Goal: Information Seeking & Learning: Compare options

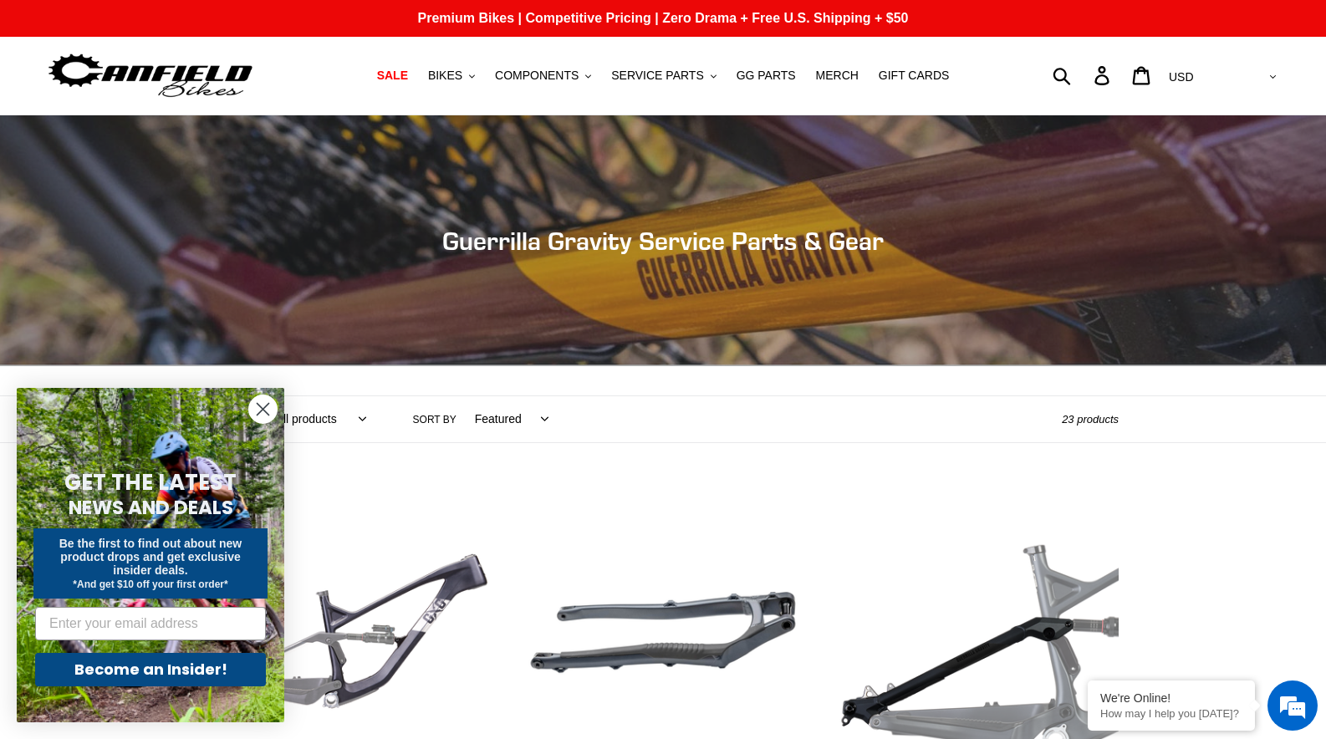
click at [266, 409] on circle "Close dialog" at bounding box center [263, 409] width 28 height 28
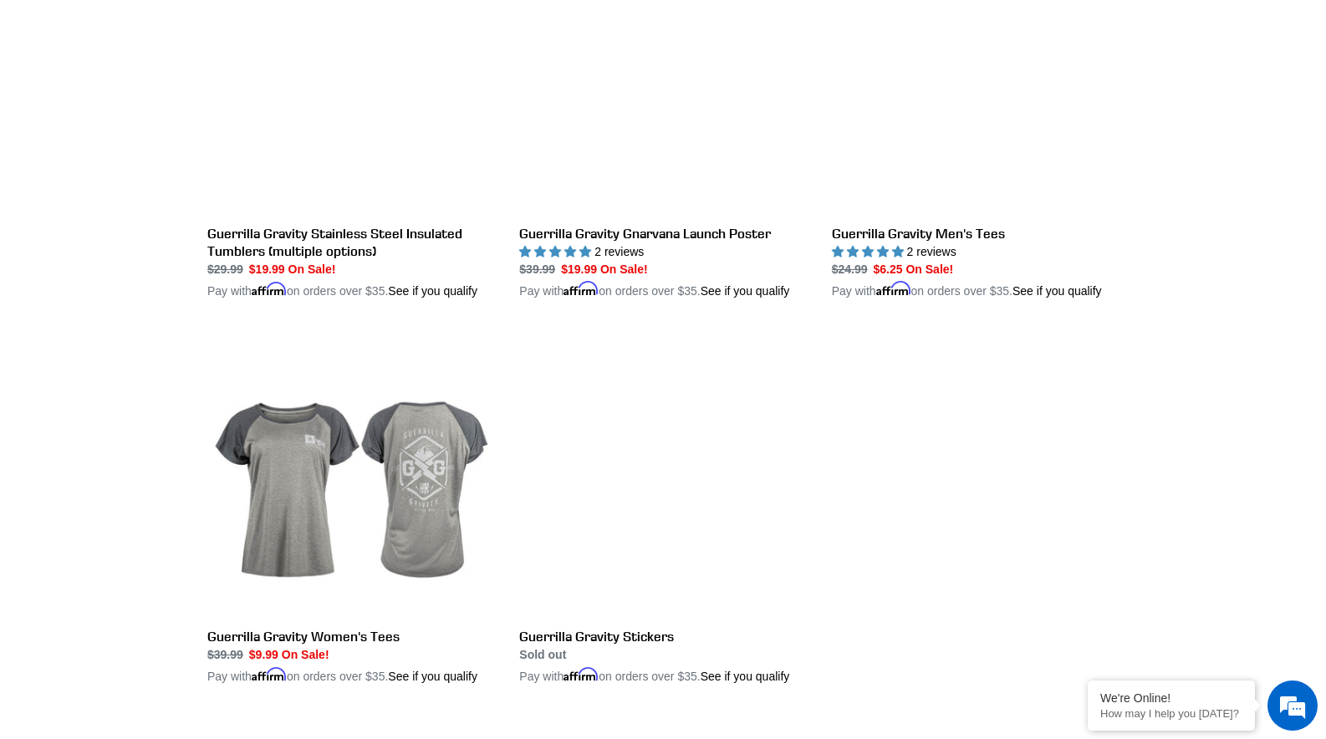
scroll to position [2974, 0]
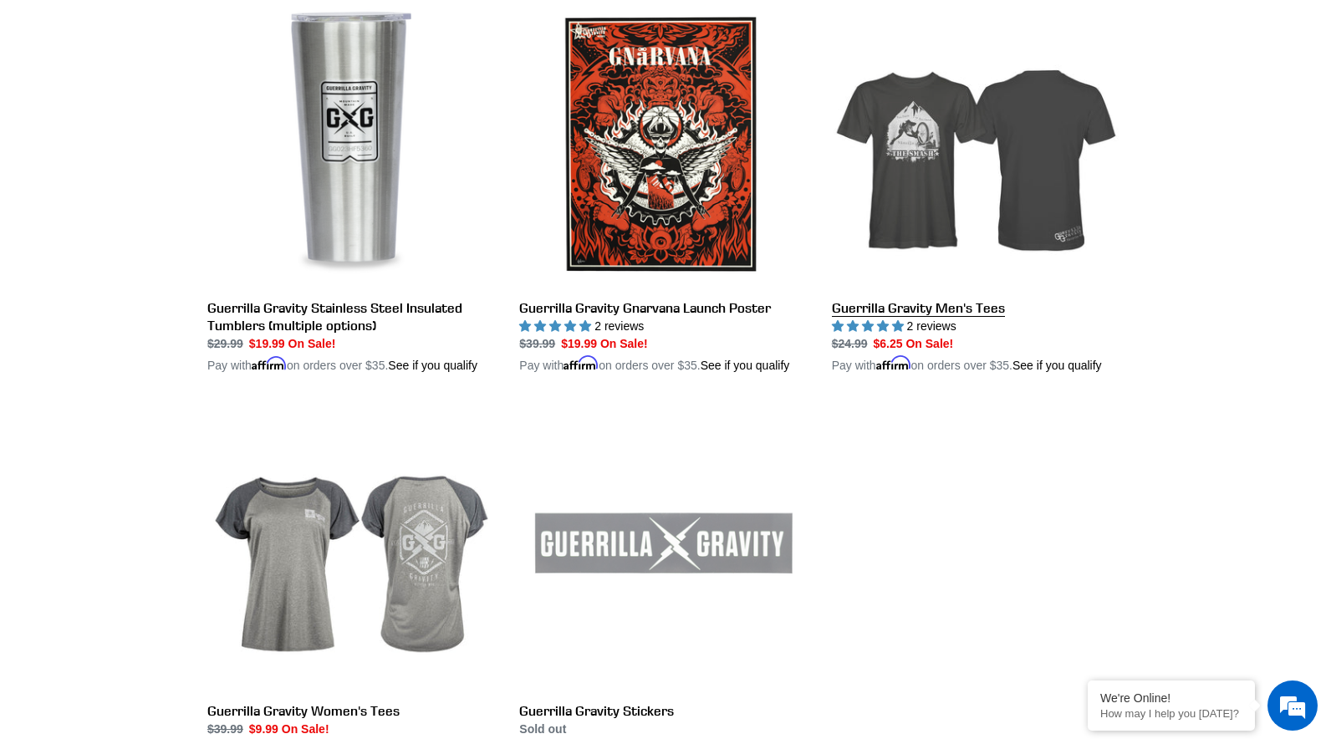
click at [919, 257] on link "Guerrilla Gravity Men's Tees" at bounding box center [975, 188] width 287 height 374
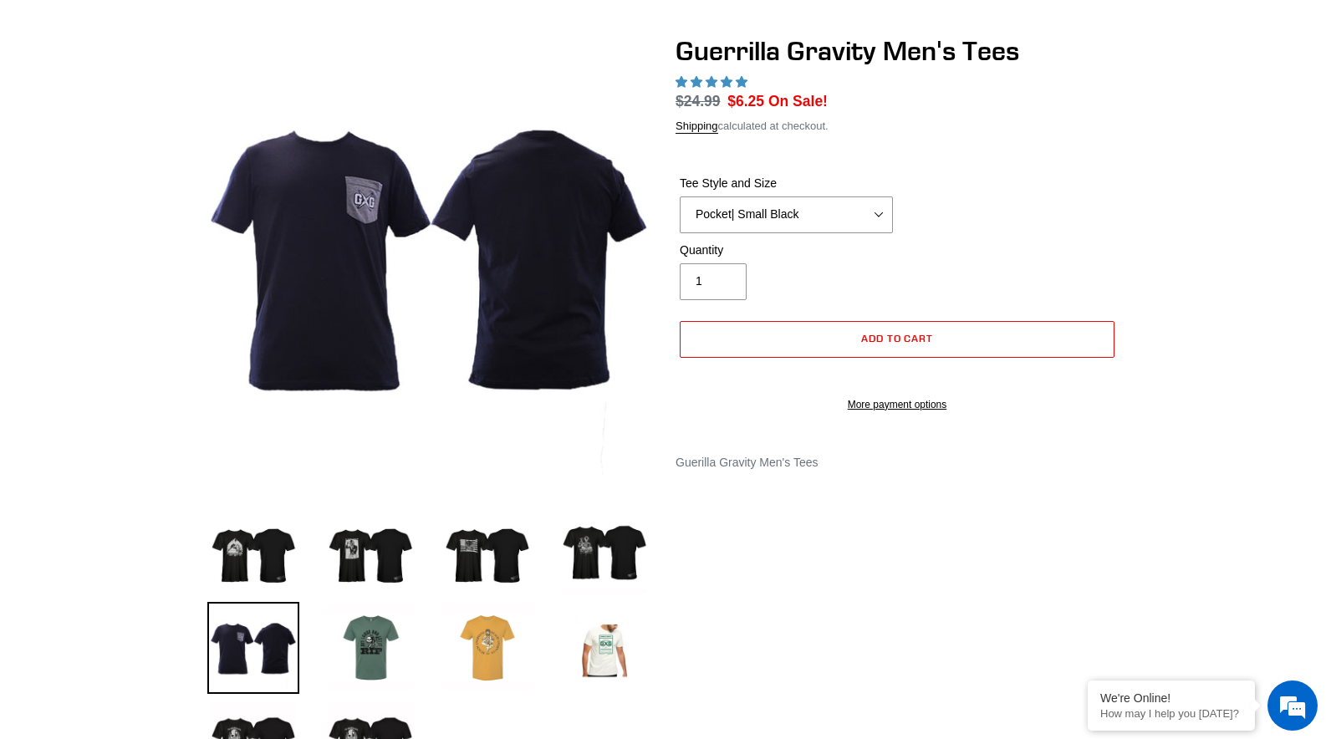
select select "highest-rating"
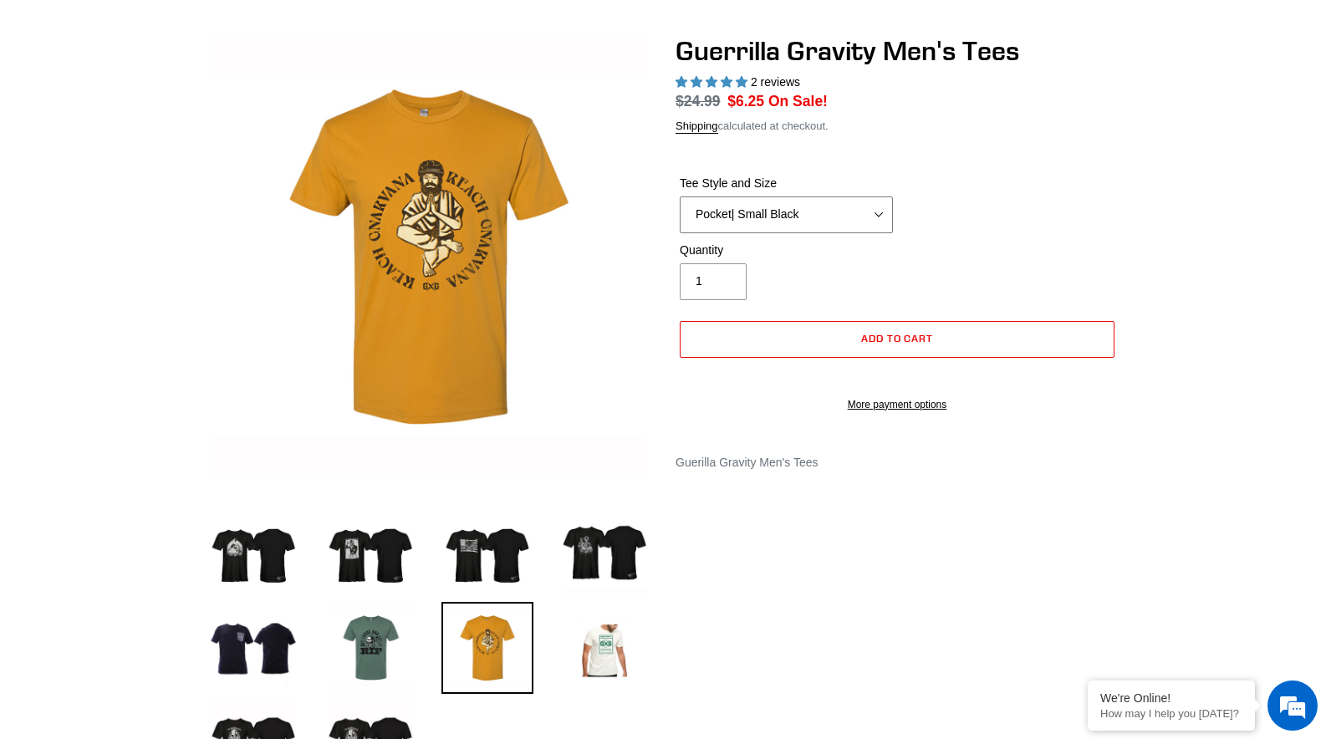
click at [795, 221] on select "Let It Rip | Small Green Let It Rip | Medium Green Megatrail | Small Black Mega…" at bounding box center [786, 214] width 213 height 37
click at [790, 233] on select "Let It Rip | Small Green Let It Rip | Medium Green Megatrail | Small Black Mega…" at bounding box center [786, 214] width 213 height 37
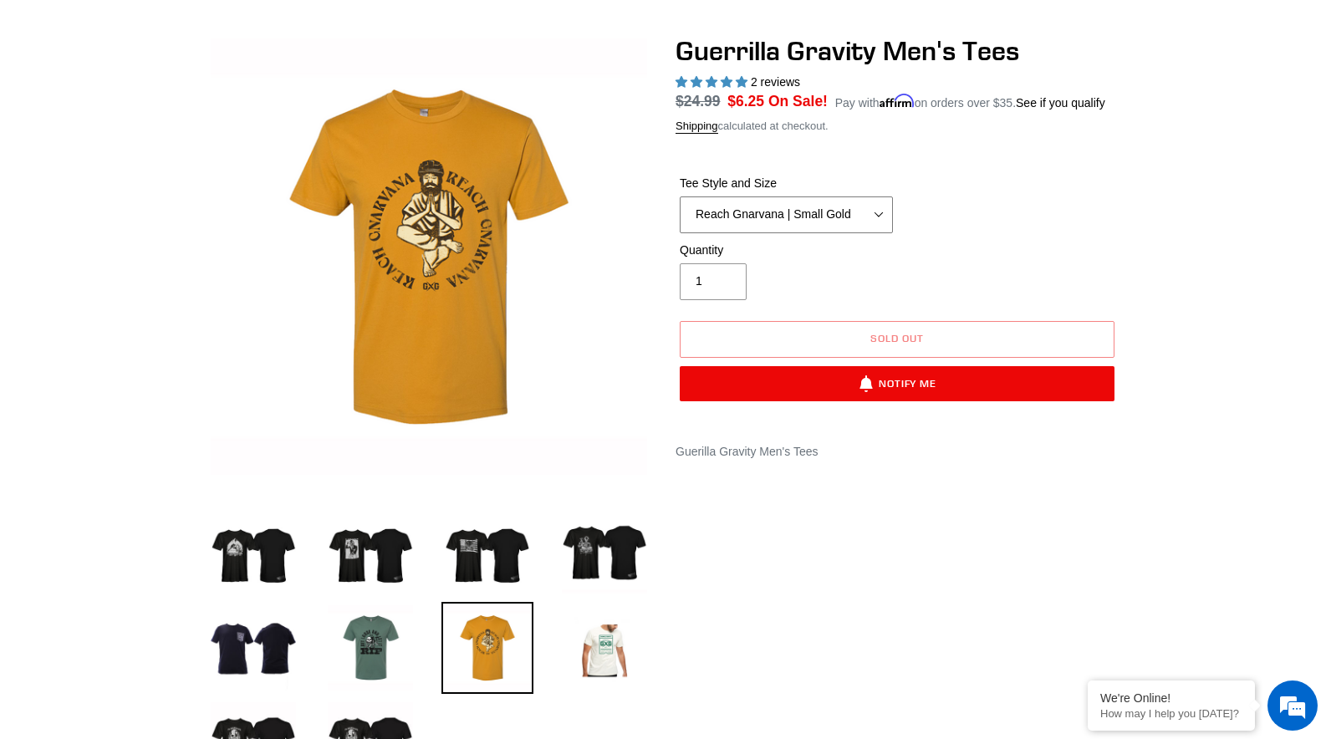
click at [807, 233] on select "Let It Rip | Small Green Let It Rip | Medium Green Megatrail | Small Black Mega…" at bounding box center [786, 214] width 213 height 37
click at [787, 233] on select "Let It Rip | Small Green Let It Rip | Medium Green Megatrail | Small Black Mega…" at bounding box center [786, 214] width 213 height 37
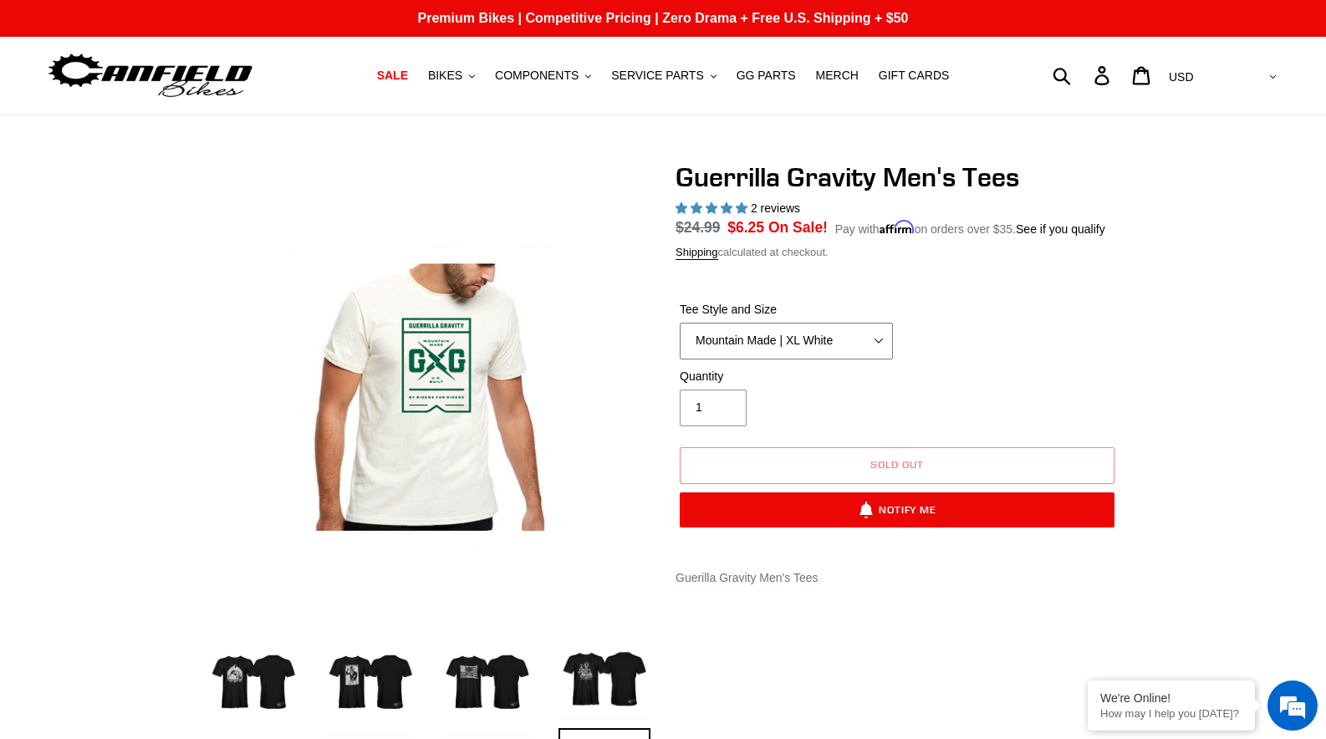
click at [736, 353] on select "Let It Rip | Small Green Let It Rip | Medium Green Megatrail | Small Black Mega…" at bounding box center [786, 341] width 213 height 37
click at [1065, 364] on div "Tee Style and Size Let It Rip | Small Green Let It Rip | Medium Green Megatrail…" at bounding box center [896, 334] width 443 height 67
click at [767, 355] on select "Let It Rip | Small Green Let It Rip | Medium Green Megatrail | Small Black Mega…" at bounding box center [786, 341] width 213 height 37
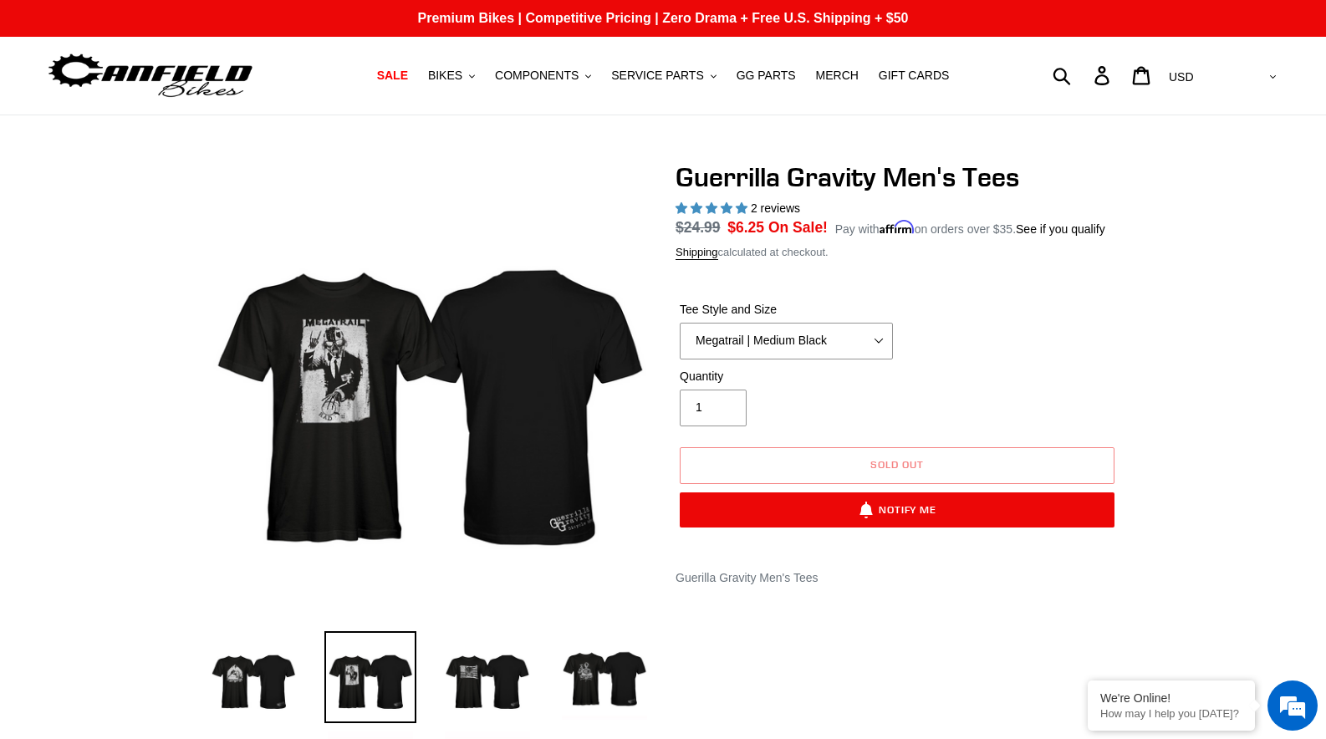
click at [1025, 355] on div "Tee Style and Size Let It Rip | Small Green Let It Rip | Medium Green Megatrail…" at bounding box center [896, 334] width 443 height 67
click at [796, 359] on select "Let It Rip | Small Green Let It Rip | Medium Green Megatrail | Small Black Mega…" at bounding box center [786, 341] width 213 height 37
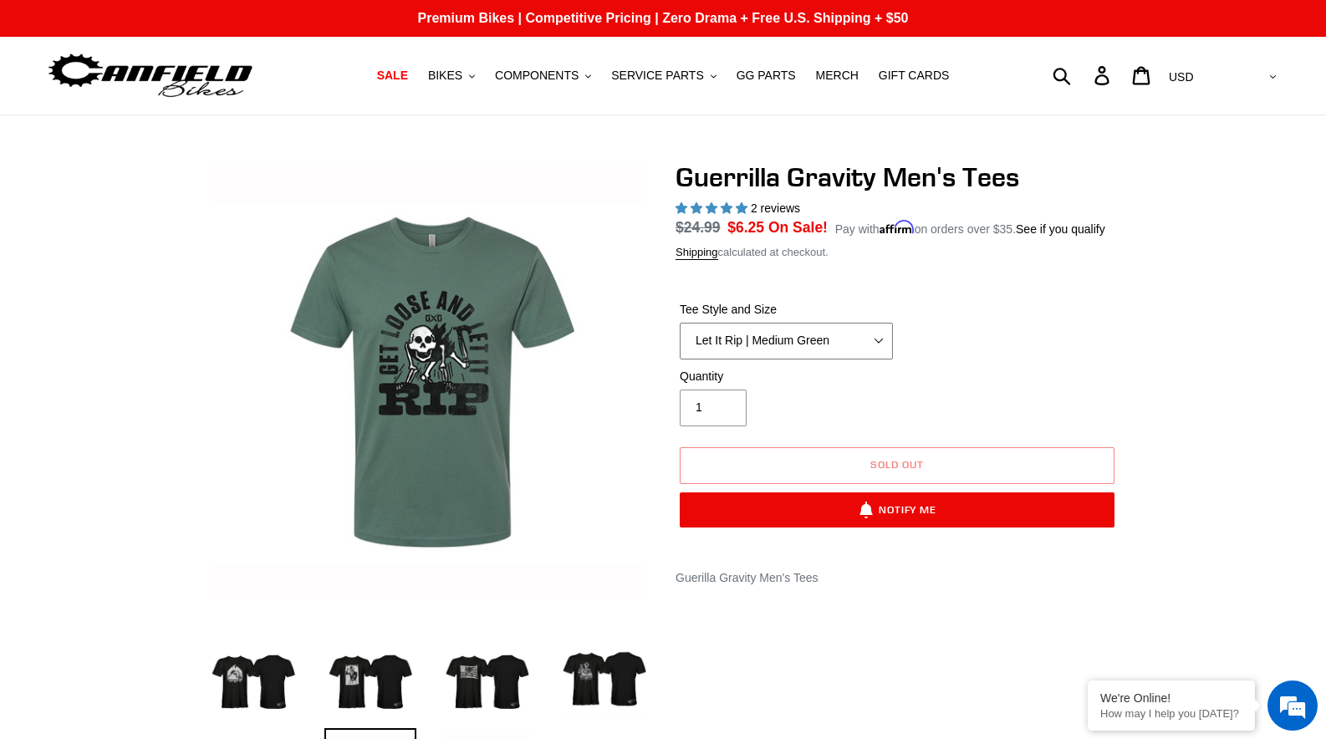
click at [756, 359] on select "Let It Rip | Small Green Let It Rip | Medium Green Megatrail | Small Black Mega…" at bounding box center [786, 341] width 213 height 37
click at [772, 359] on select "Let It Rip | Small Green Let It Rip | Medium Green Megatrail | Small Black Mega…" at bounding box center [786, 341] width 213 height 37
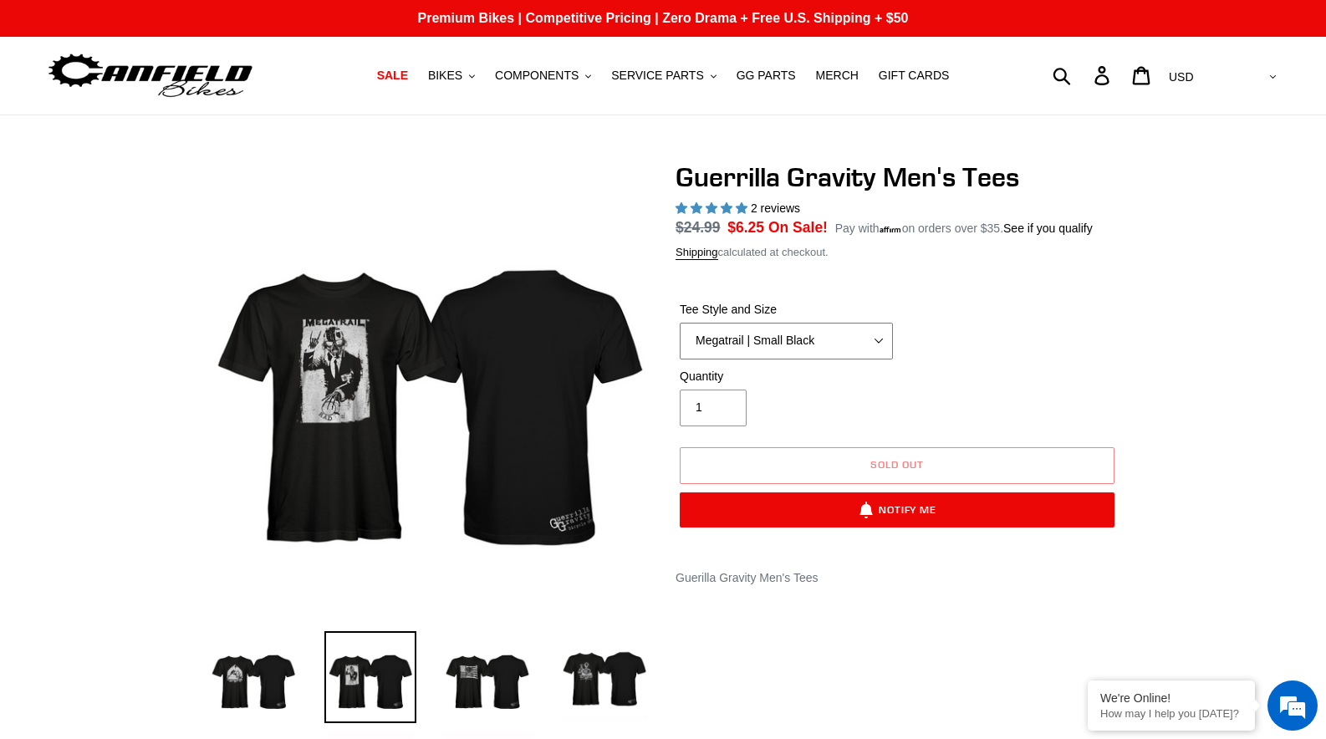
click at [757, 359] on select "Let It Rip | Small Green Let It Rip | Medium Green Megatrail | Small Black Mega…" at bounding box center [786, 341] width 213 height 37
click at [824, 359] on select "Let It Rip | Small Green Let It Rip | Medium Green Megatrail | Small Black Mega…" at bounding box center [786, 341] width 213 height 37
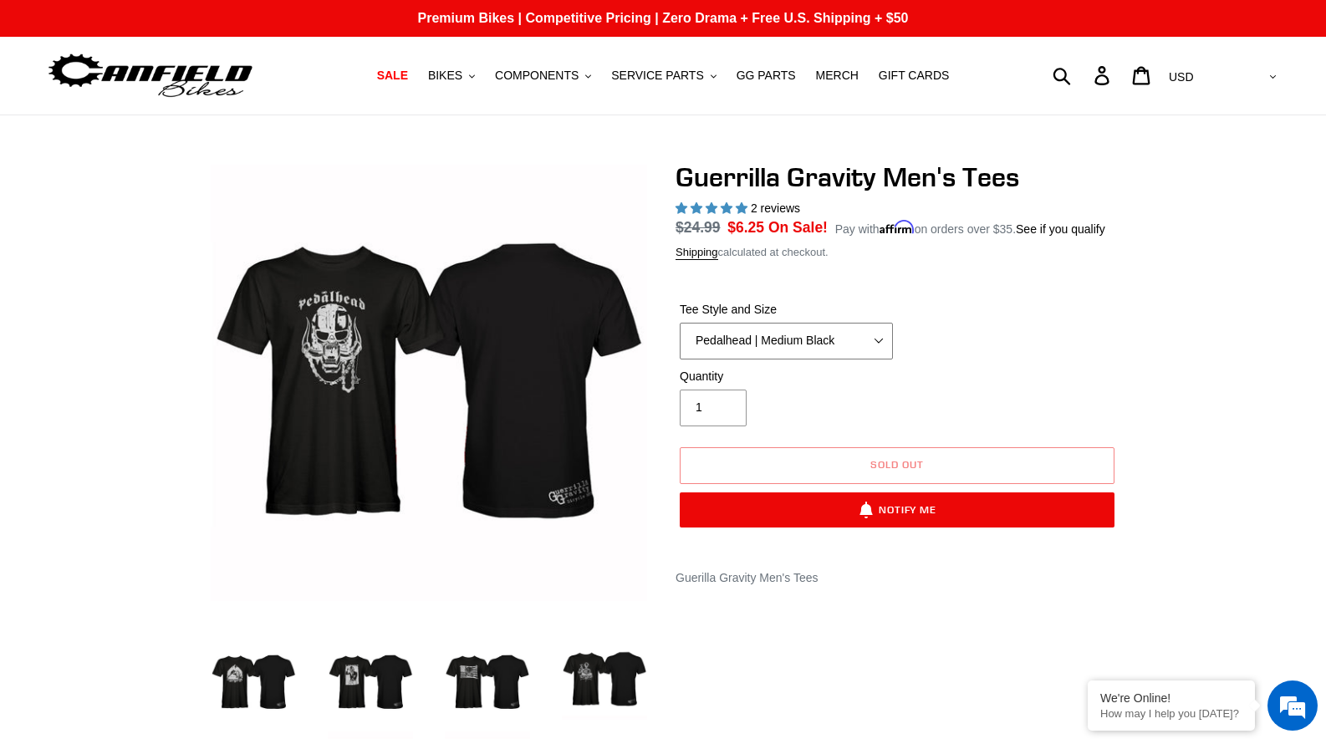
click at [777, 345] on select "Let It Rip | Small Green Let It Rip | Medium Green Megatrail | Small Black Mega…" at bounding box center [786, 341] width 213 height 37
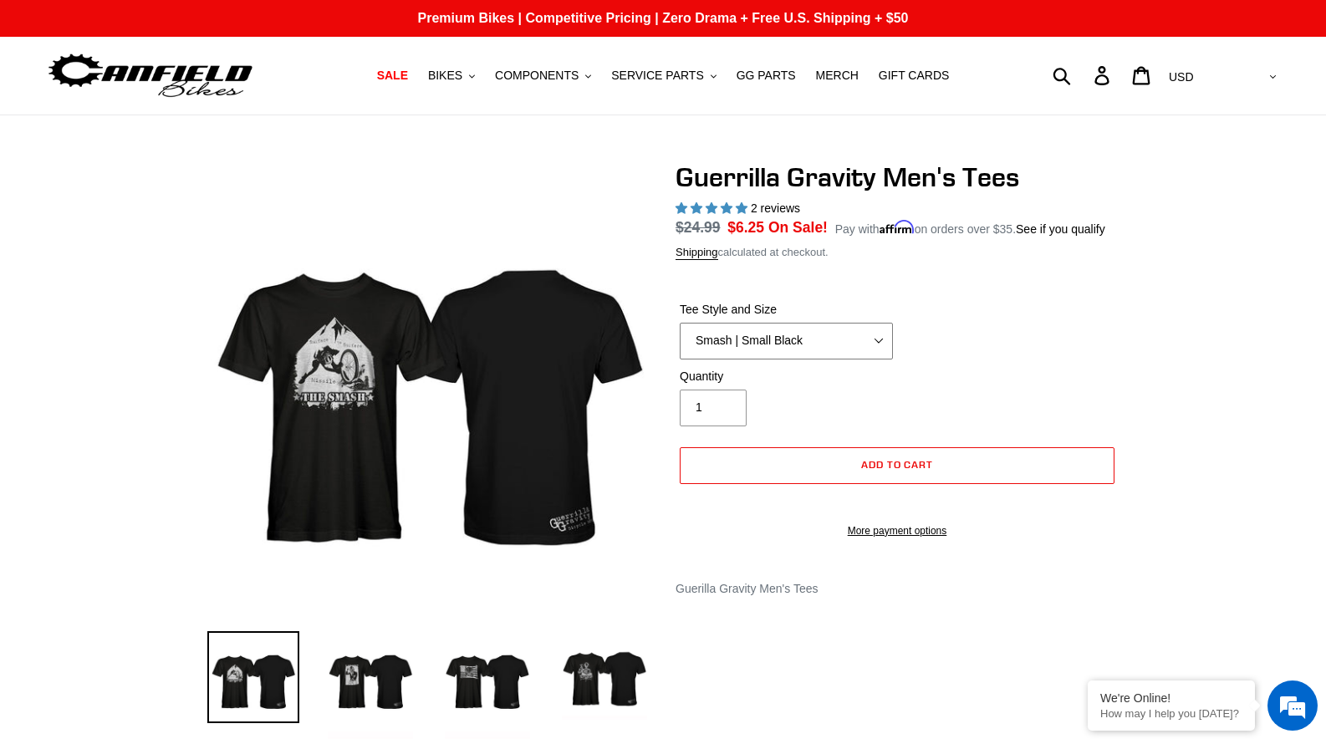
click at [786, 359] on select "Let It Rip | Small Green Let It Rip | Medium Green Megatrail | Small Black Mega…" at bounding box center [786, 341] width 213 height 37
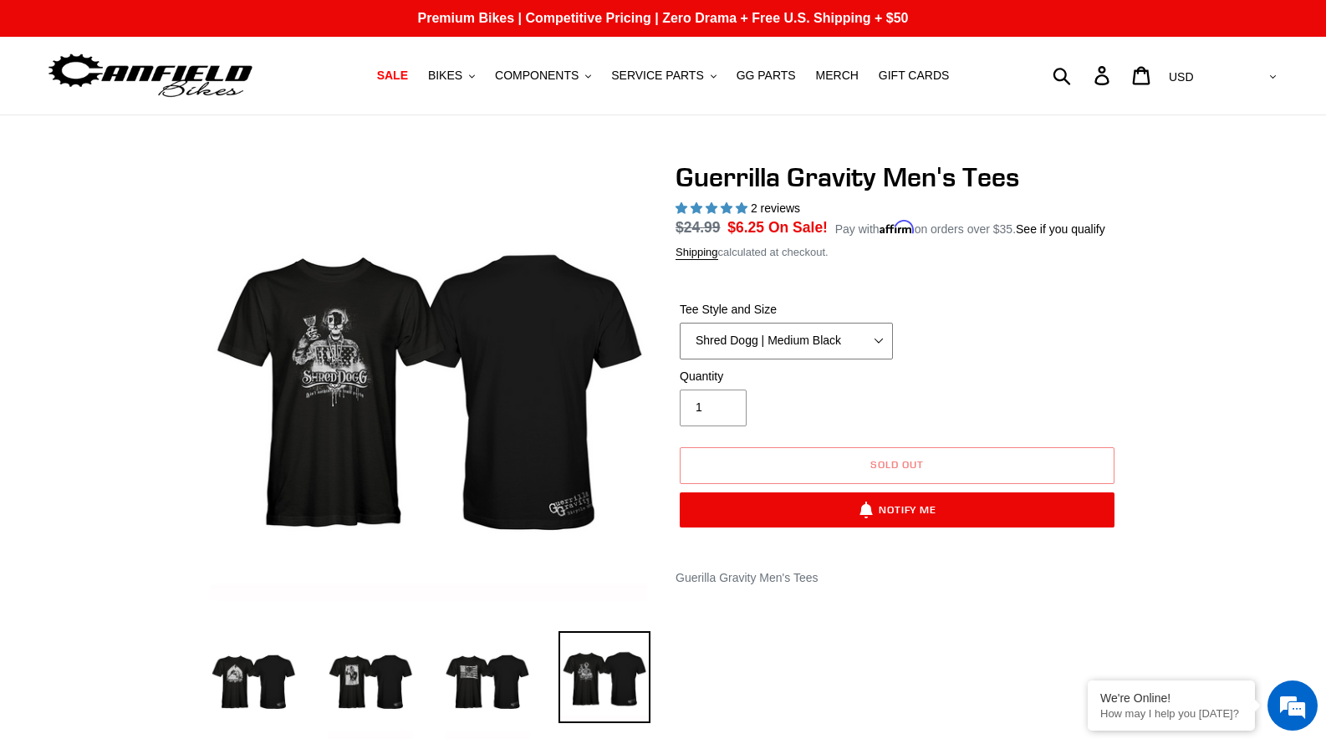
click at [833, 359] on select "Let It Rip | Small Green Let It Rip | Medium Green Megatrail | Small Black Mega…" at bounding box center [786, 341] width 213 height 37
click at [802, 359] on select "Let It Rip | Small Green Let It Rip | Medium Green Megatrail | Small Black Mega…" at bounding box center [786, 341] width 213 height 37
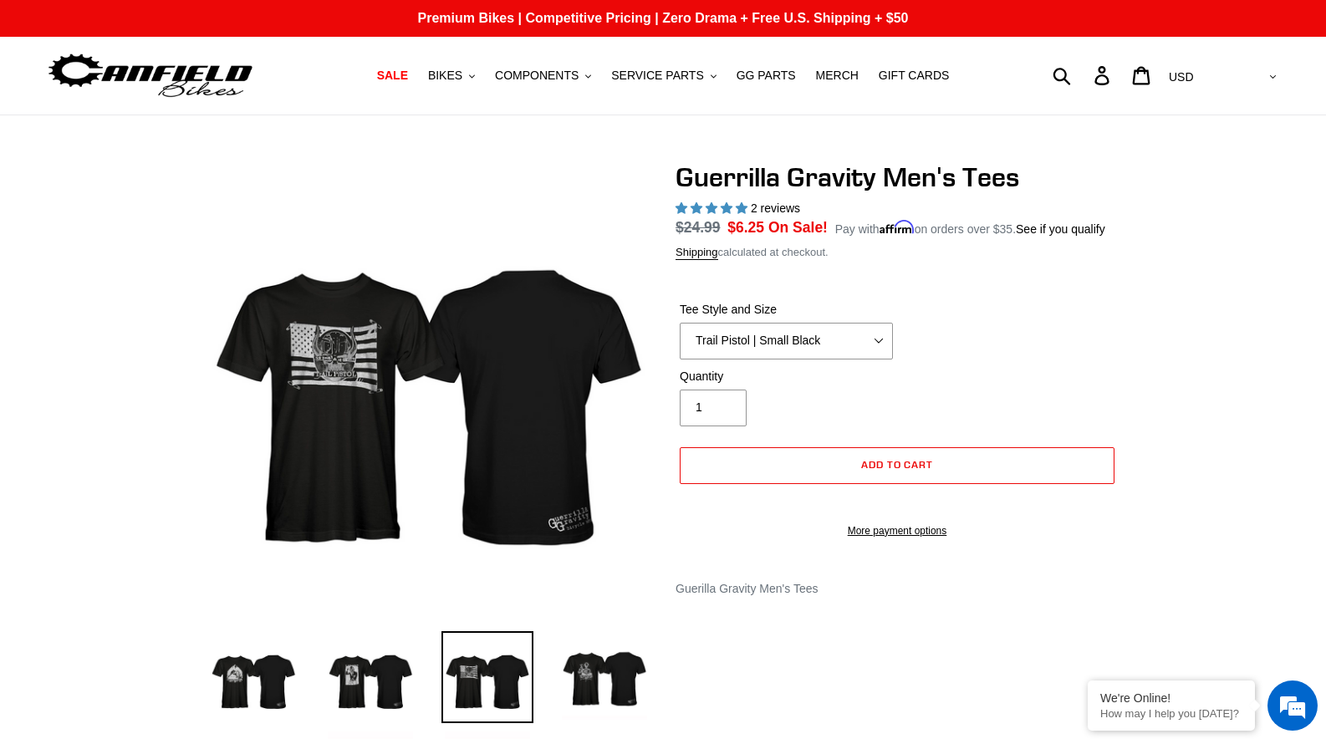
click at [1183, 408] on div at bounding box center [663, 542] width 1326 height 762
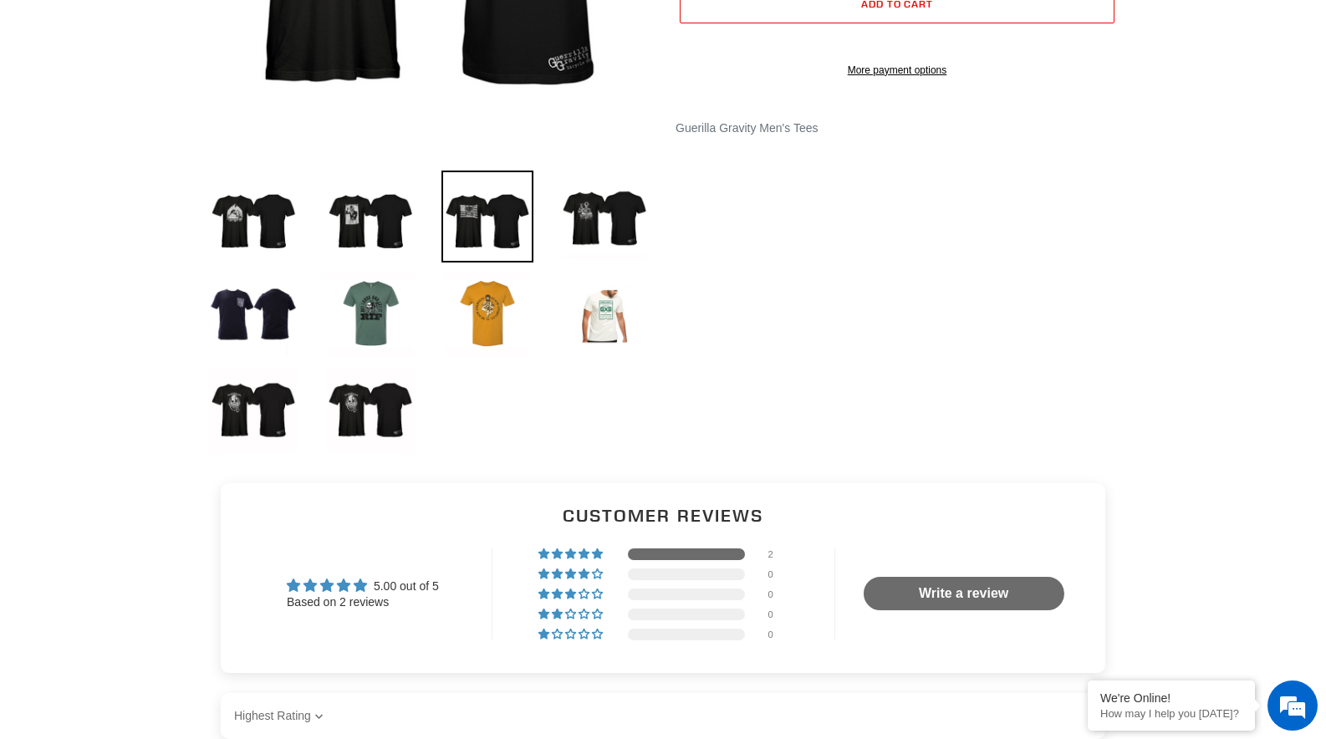
scroll to position [522, 0]
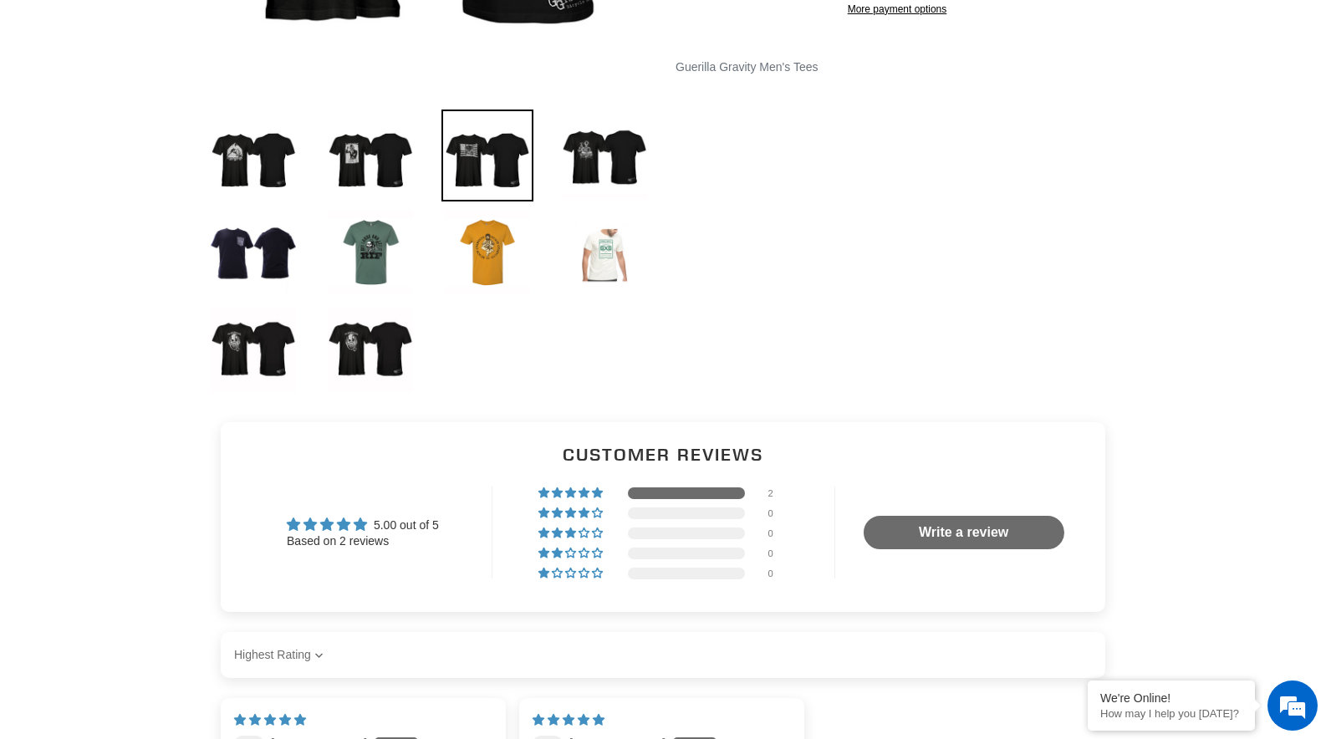
click at [608, 242] on img at bounding box center [604, 252] width 92 height 92
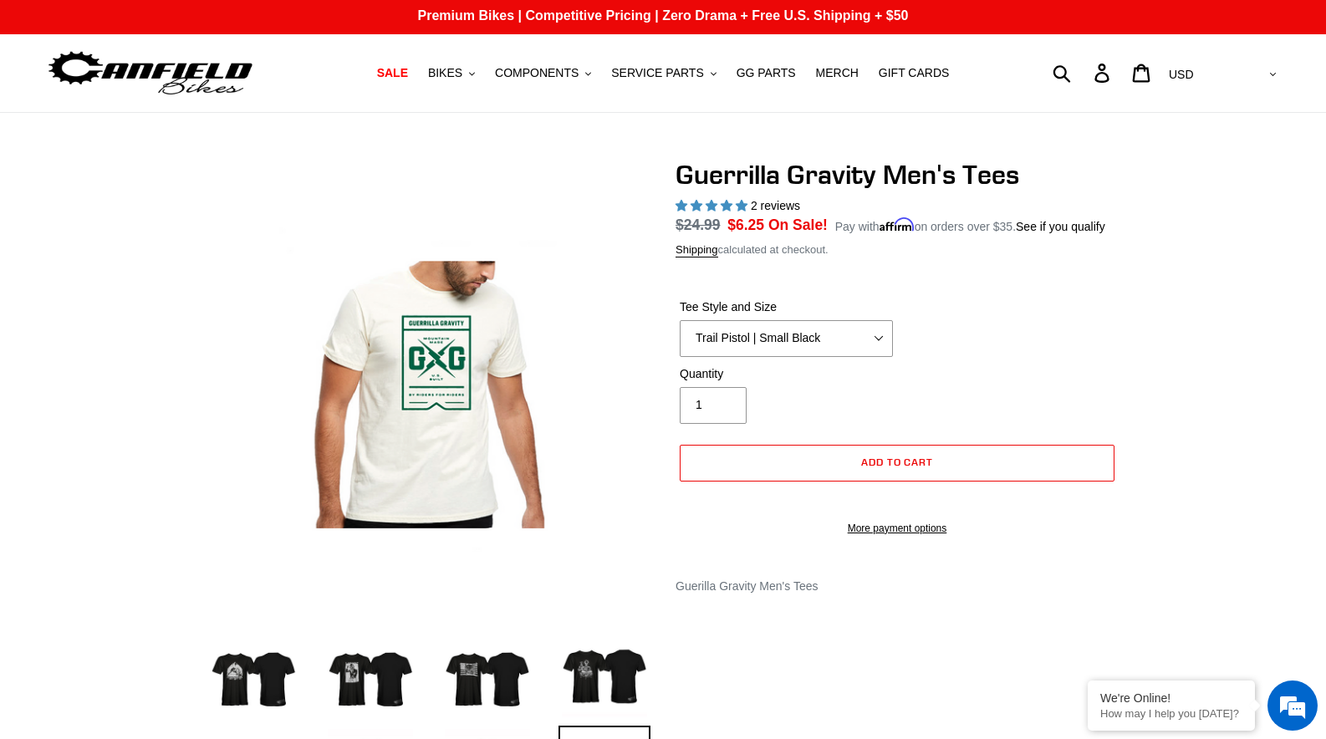
scroll to position [0, 0]
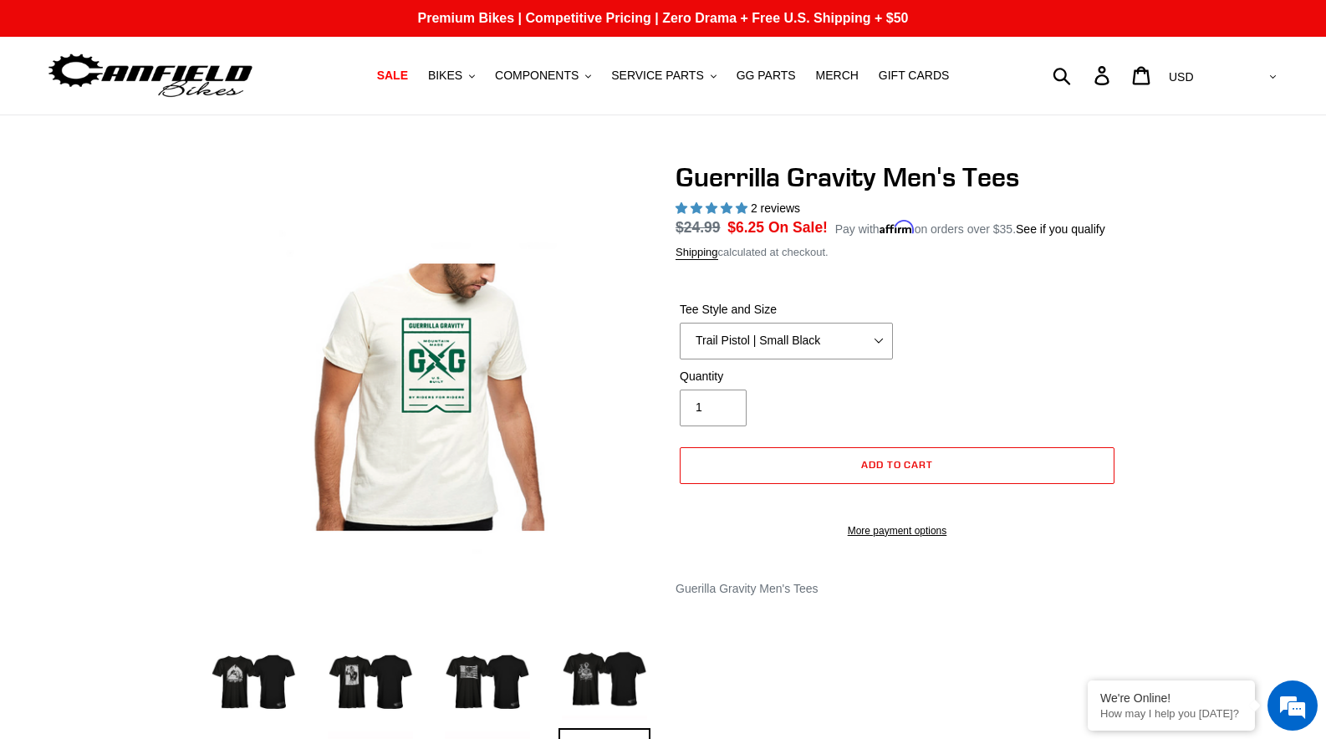
click at [1077, 368] on div "Tee Style and Size Let It Rip | Small Green Let It Rip | Medium Green Megatrail…" at bounding box center [896, 334] width 443 height 67
click at [818, 359] on select "Let It Rip | Small Green Let It Rip | Medium Green Megatrail | Small Black Mega…" at bounding box center [786, 341] width 213 height 37
select select "Mountain Made | XL White"
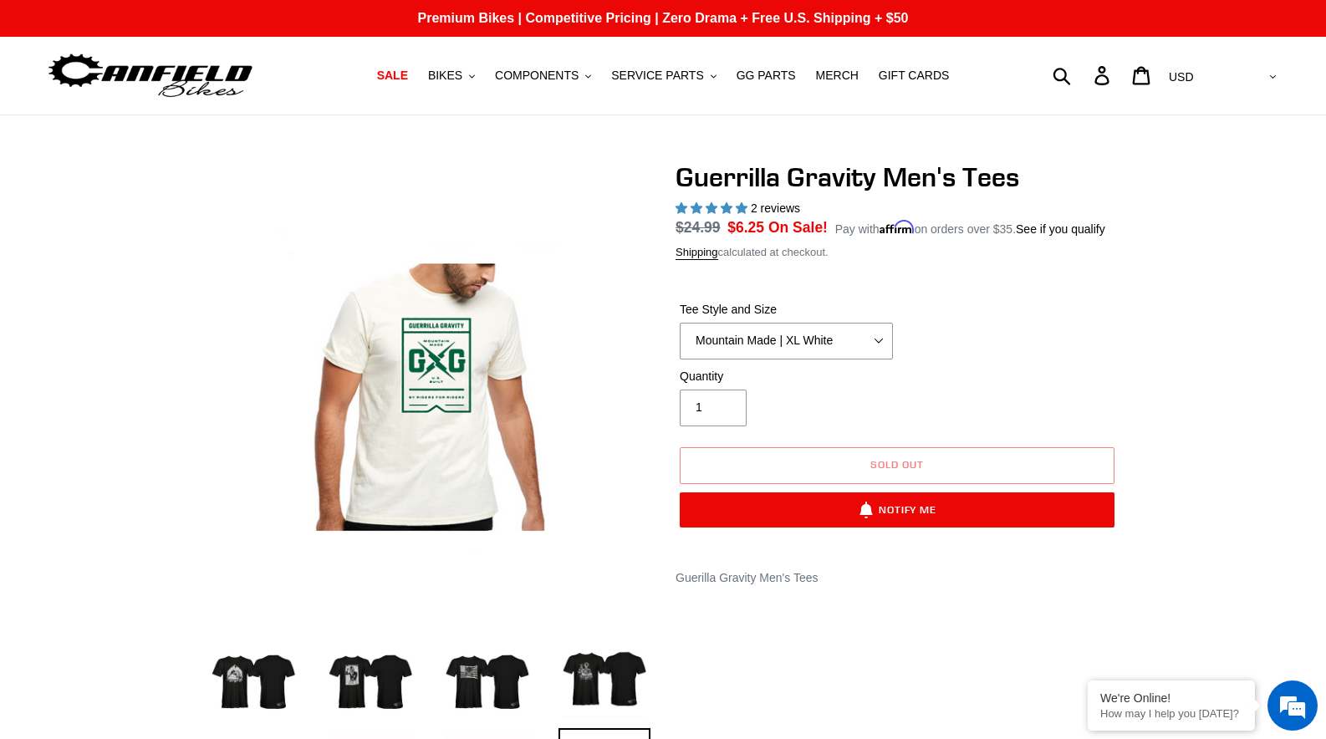
click at [1200, 360] on div at bounding box center [663, 542] width 1326 height 762
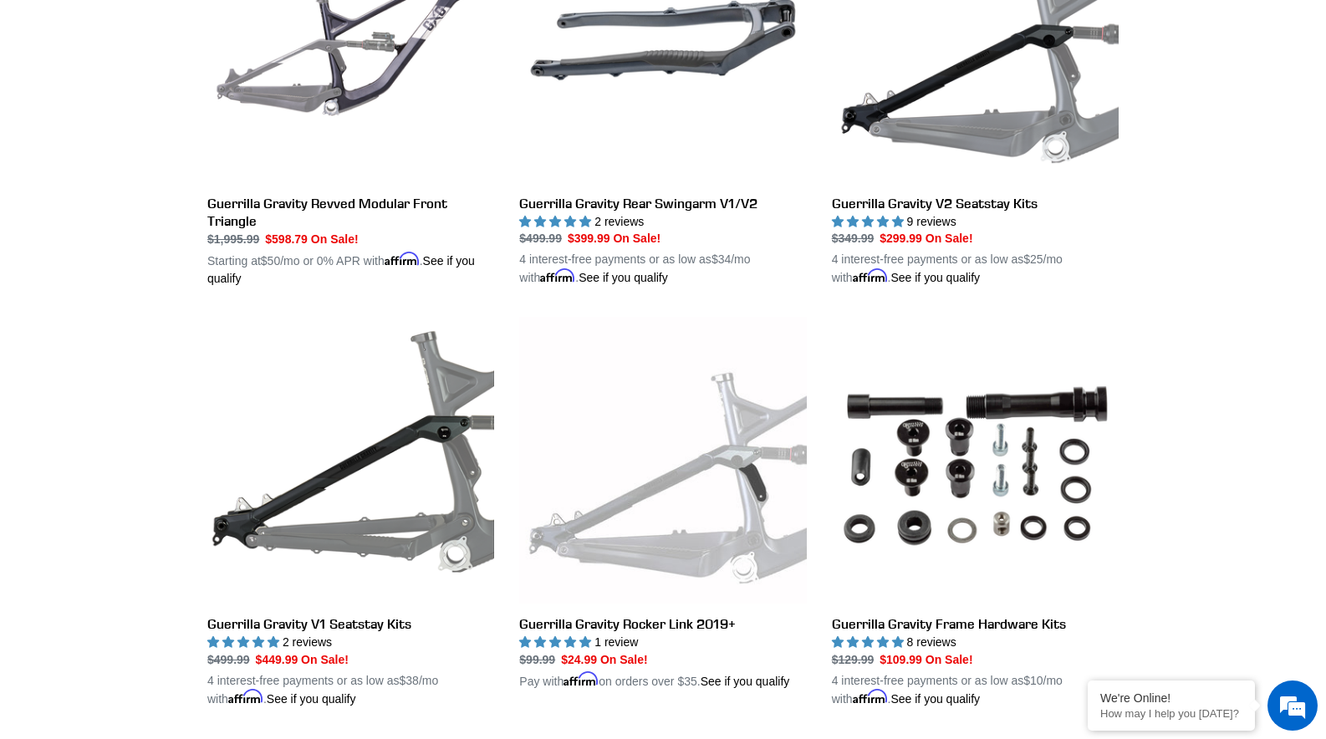
scroll to position [388, 0]
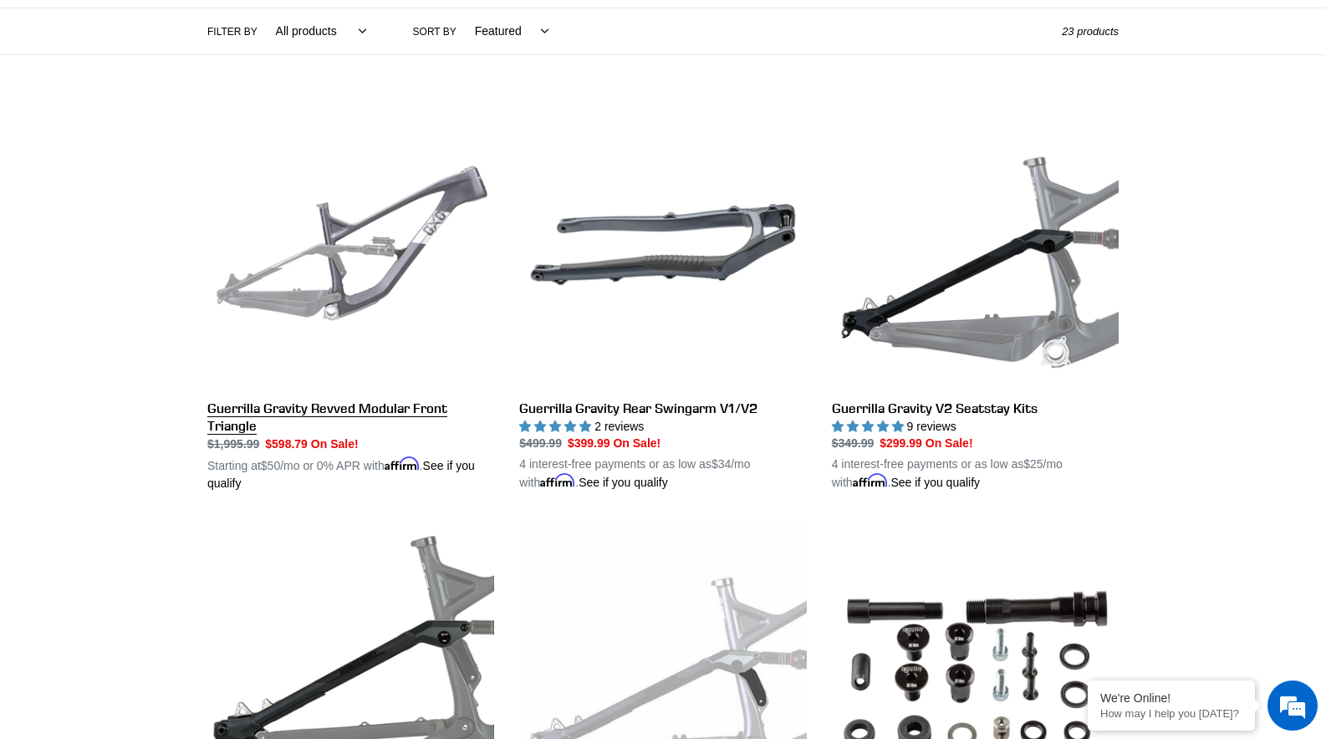
click at [303, 413] on link "Guerrilla Gravity Revved Modular Front Triangle" at bounding box center [350, 296] width 287 height 391
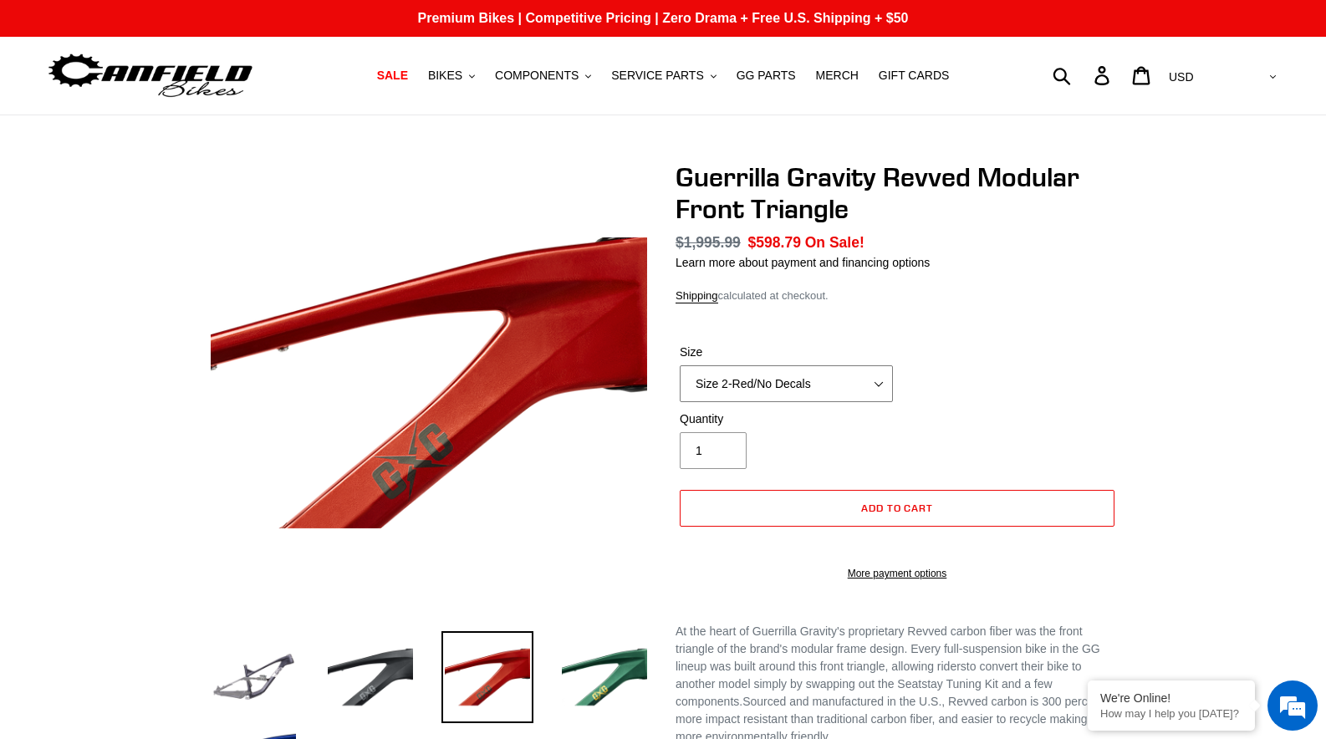
click at [779, 365] on select "Size 2-Gloss Black/No Decals Size 2-Black/Red Decals Size 2-Black/Silver Decals…" at bounding box center [786, 383] width 213 height 37
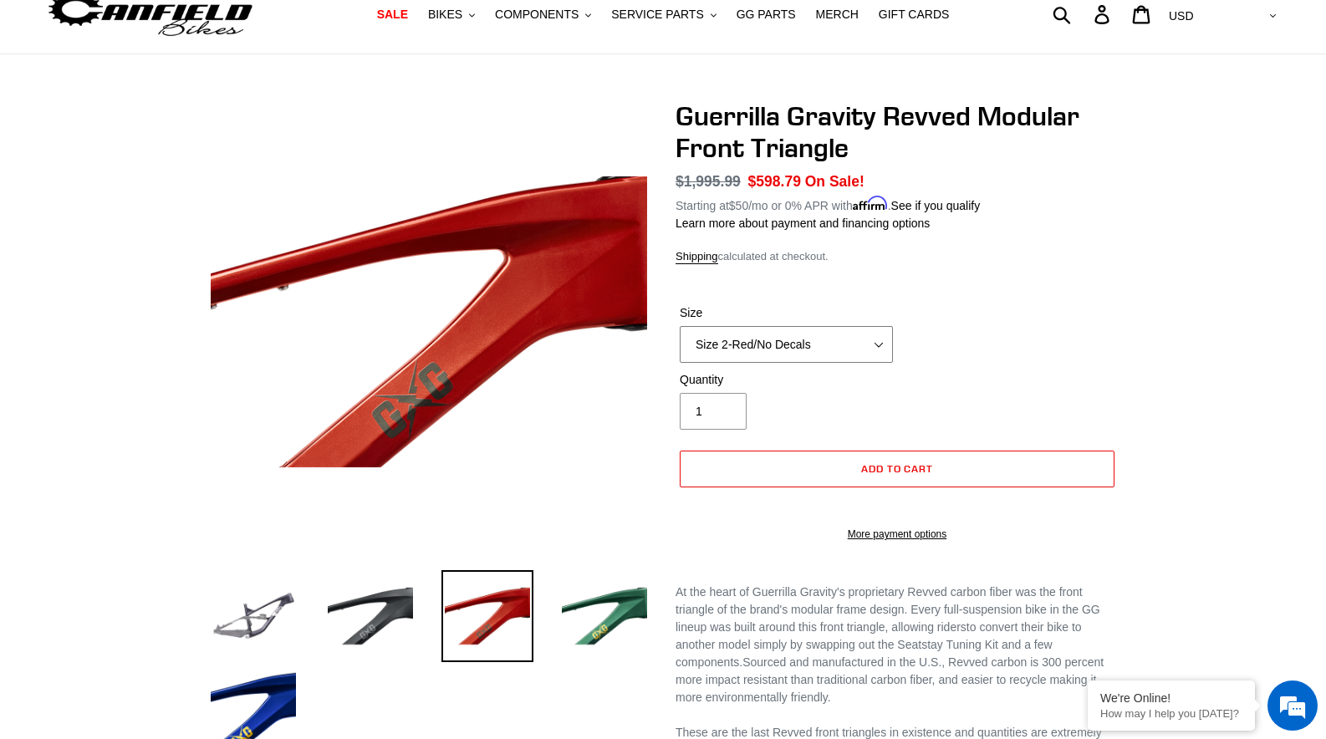
click at [682, 347] on select "Size 2-Gloss Black/No Decals Size 2-Black/Red Decals Size 2-Black/Silver Decals…" at bounding box center [786, 344] width 213 height 37
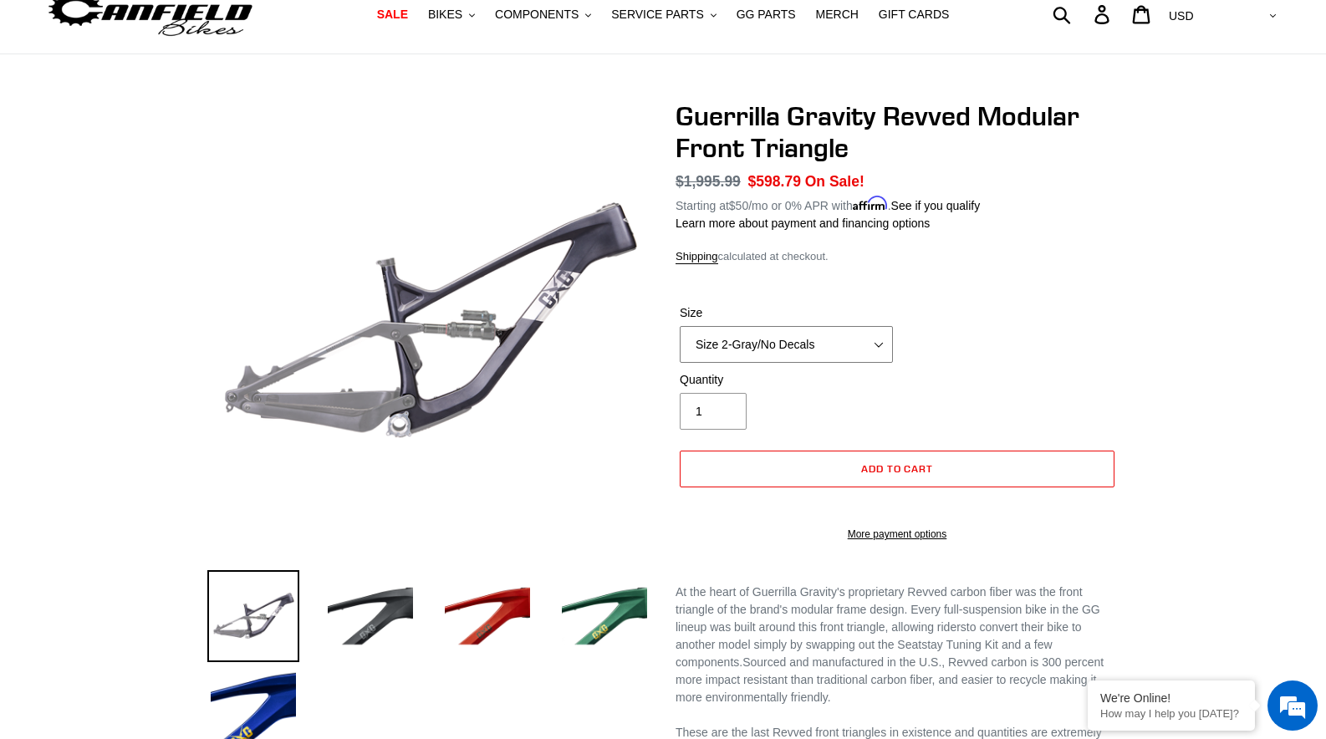
click at [798, 351] on select "Size 2-Gloss Black/No Decals Size 2-Black/Red Decals Size 2-Black/Silver Decals…" at bounding box center [786, 344] width 213 height 37
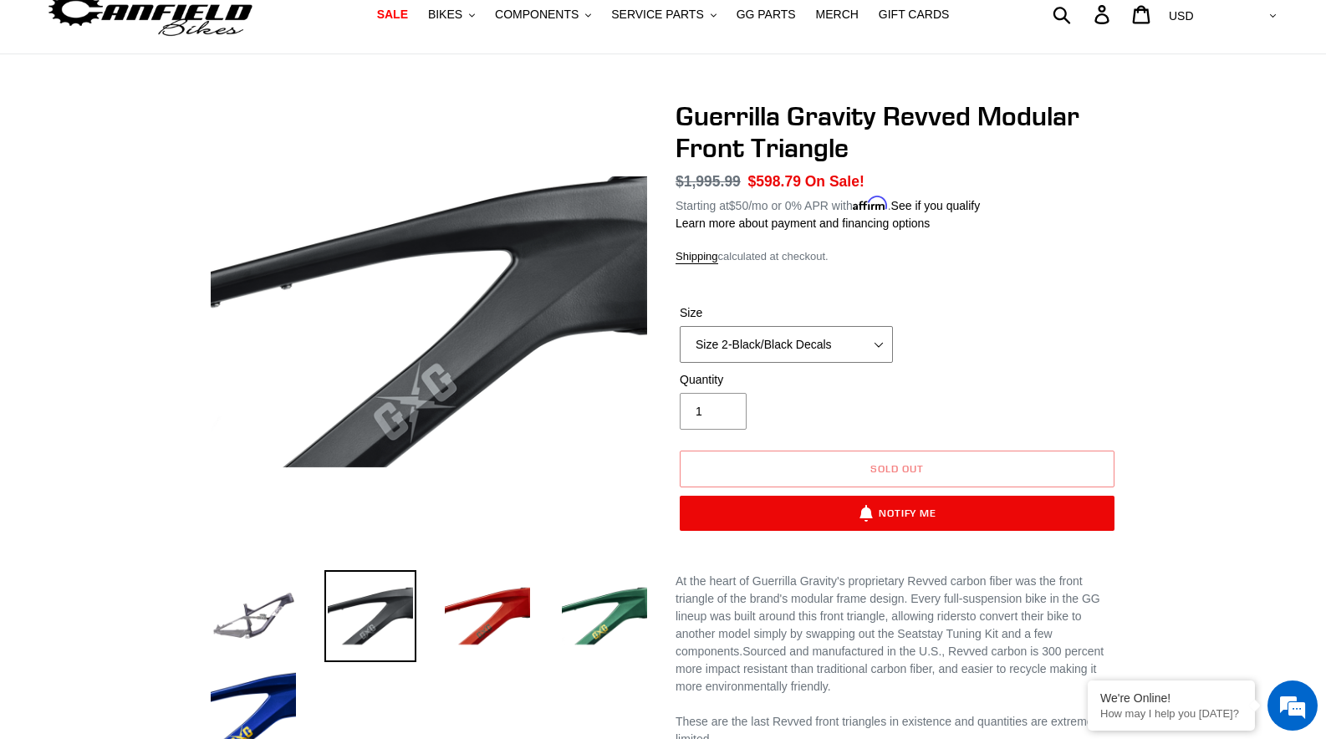
click at [749, 342] on select "Size 2-Gloss Black/No Decals Size 2-Black/Red Decals Size 2-Black/Silver Decals…" at bounding box center [786, 344] width 213 height 37
click at [1016, 387] on div "Quantity 1" at bounding box center [896, 404] width 443 height 67
click at [783, 336] on select "Size 2-Gloss Black/No Decals Size 2-Black/Red Decals Size 2-Black/Silver Decals…" at bounding box center [786, 344] width 213 height 37
click at [829, 345] on select "Size 2-Gloss Black/No Decals Size 2-Black/Red Decals Size 2-Black/Silver Decals…" at bounding box center [786, 344] width 213 height 37
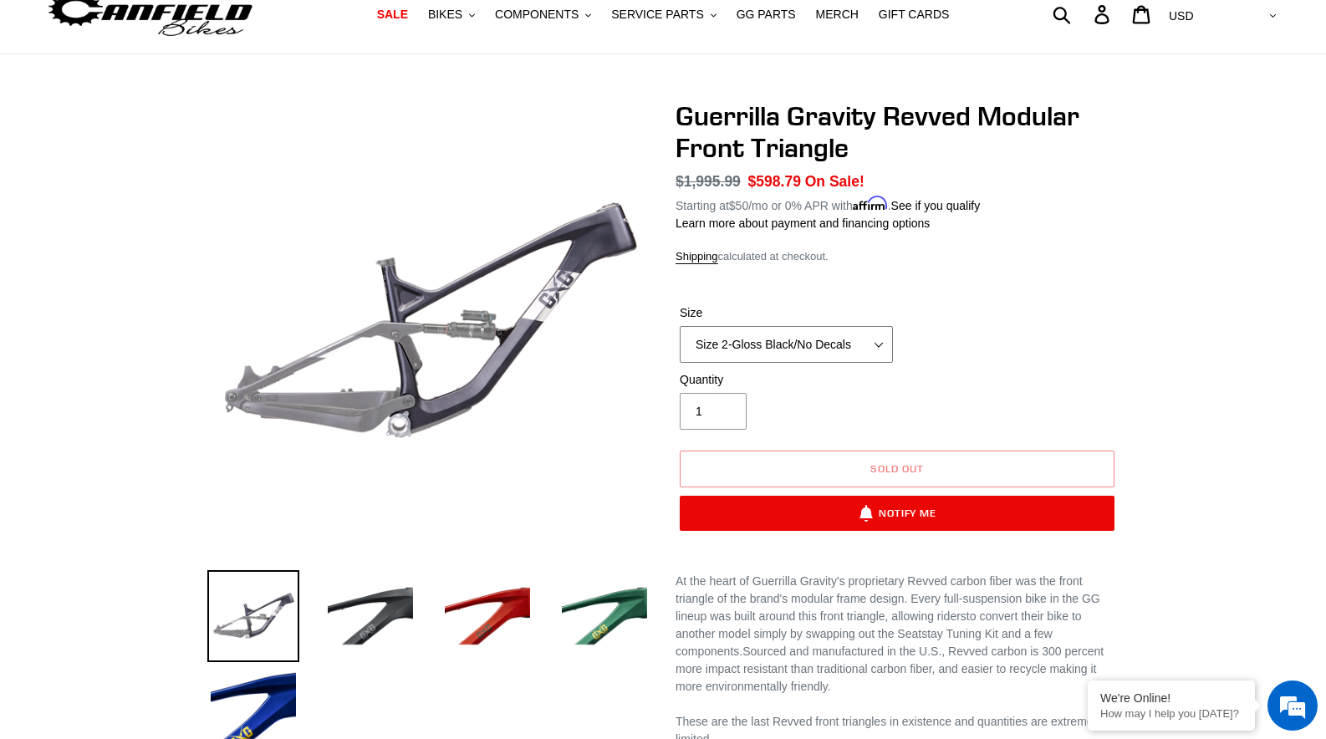
click at [863, 352] on select "Size 2-Gloss Black/No Decals Size 2-Black/Red Decals Size 2-Black/Silver Decals…" at bounding box center [786, 344] width 213 height 37
click at [1108, 323] on div "Size Size 2-Gloss Black/No Decals Size 2-Black/Red Decals Size 2-Black/Silver D…" at bounding box center [896, 337] width 443 height 67
click at [728, 345] on select "Size 2-Gloss Black/No Decals Size 2-Black/Red Decals Size 2-Black/Silver Decals…" at bounding box center [786, 344] width 213 height 37
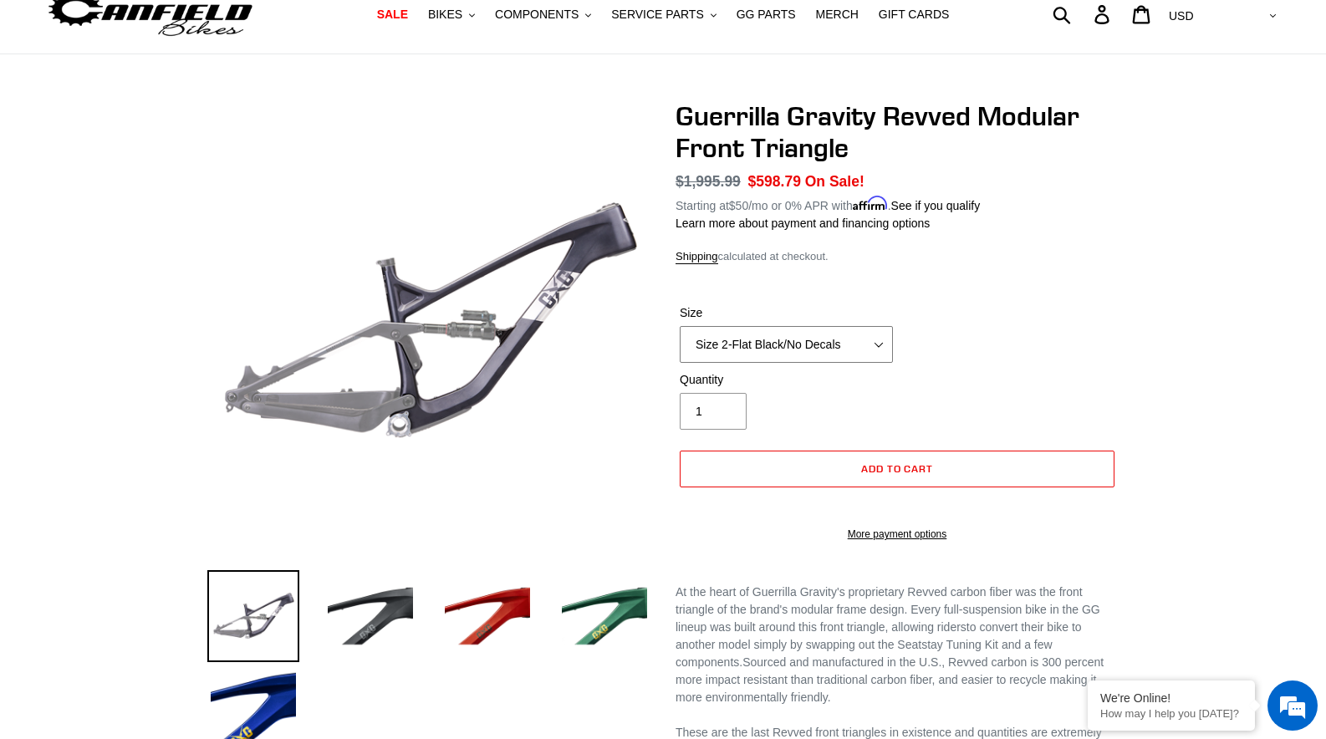
click at [761, 344] on select "Size 2-Gloss Black/No Decals Size 2-Black/Red Decals Size 2-Black/Silver Decals…" at bounding box center [786, 344] width 213 height 37
select select "Size 2-LTD Blue/No Decals"
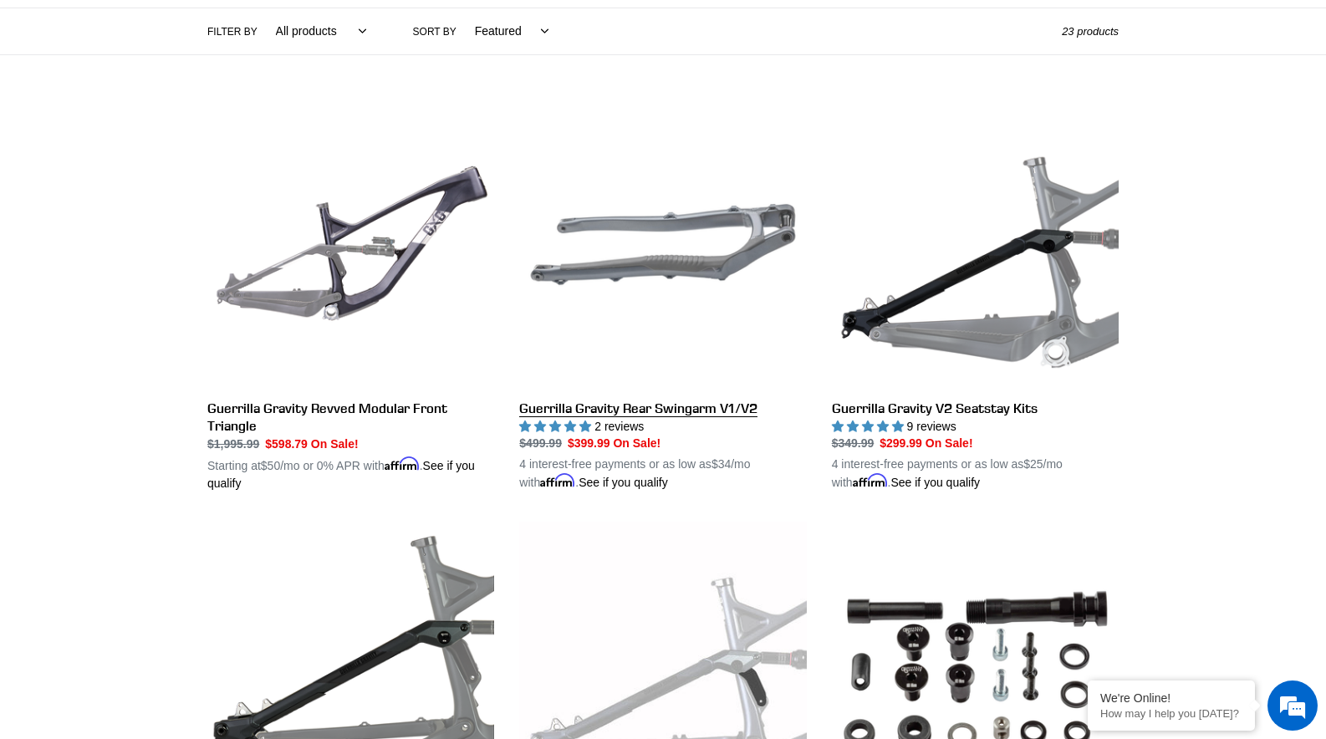
click at [695, 413] on link "Guerrilla Gravity Rear Swingarm V1/V2" at bounding box center [662, 296] width 287 height 391
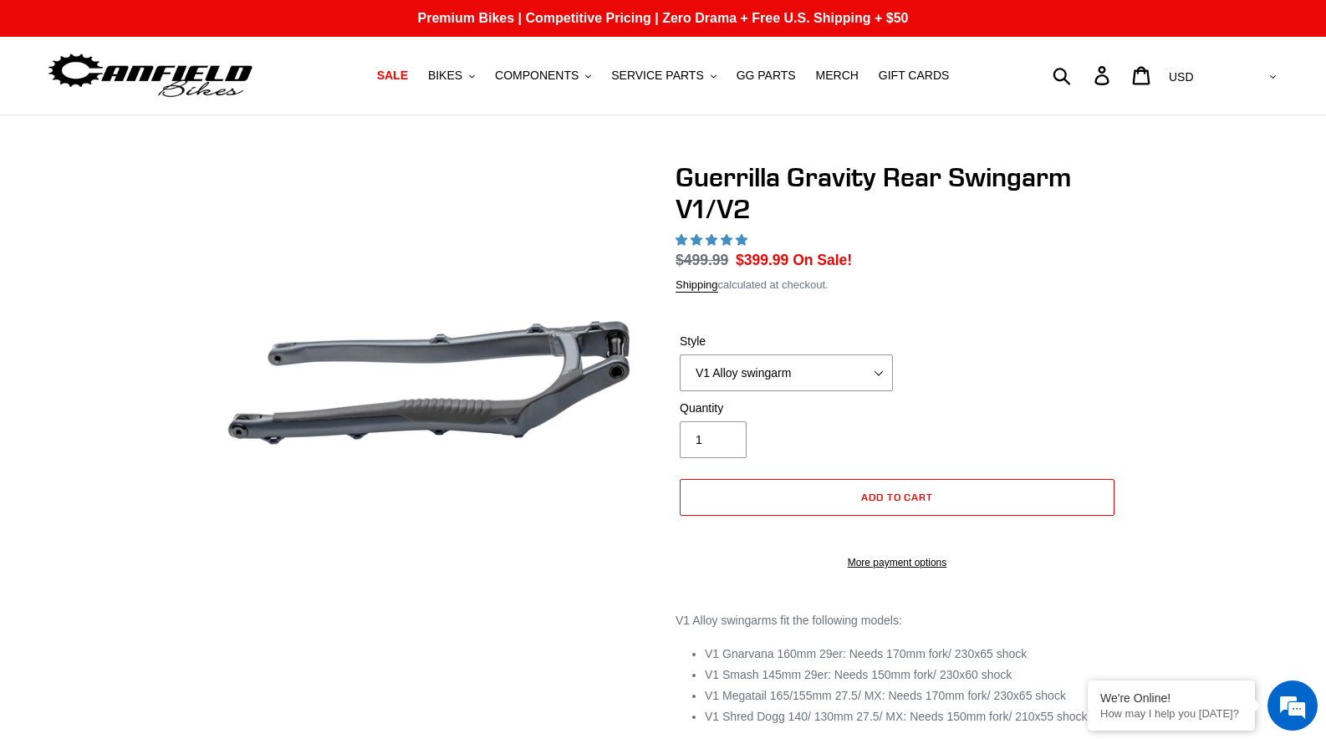
select select "highest-rating"
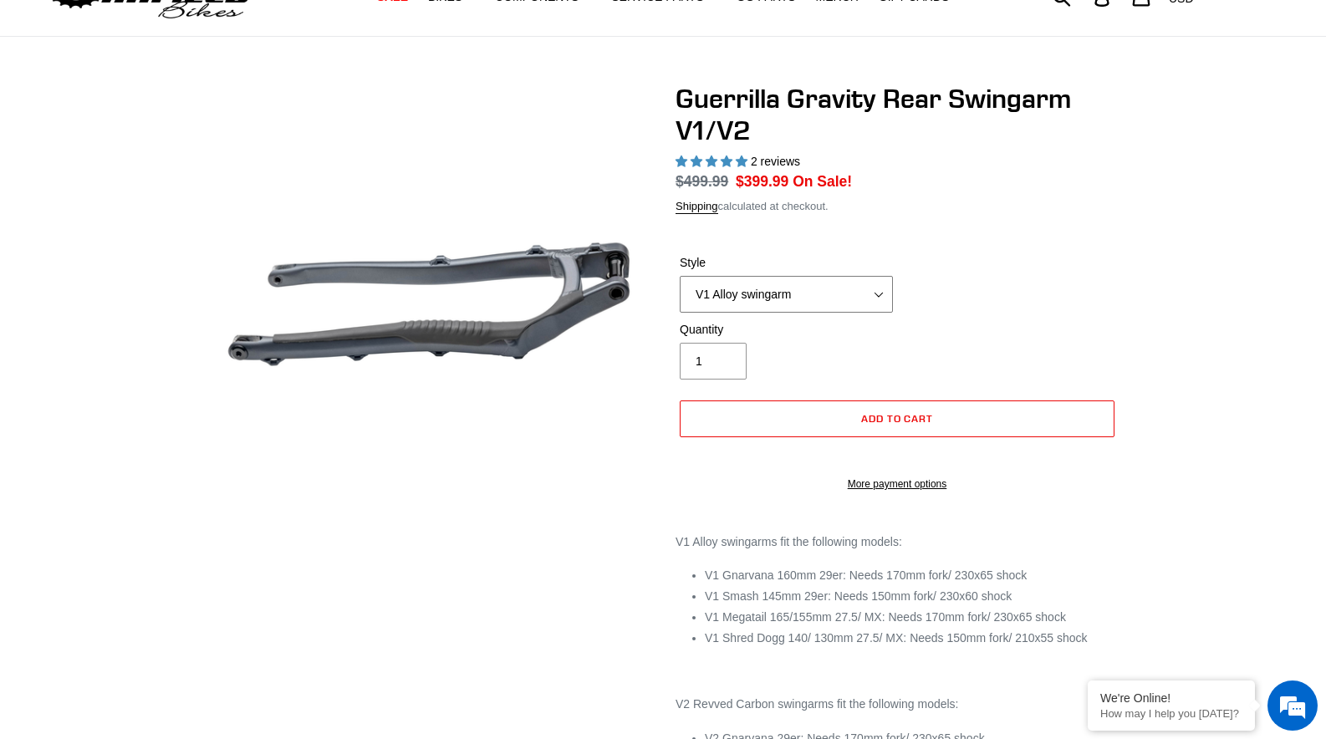
click at [779, 302] on select "V1 Alloy swingarm V2 Revved Carbon swingarm" at bounding box center [786, 294] width 213 height 37
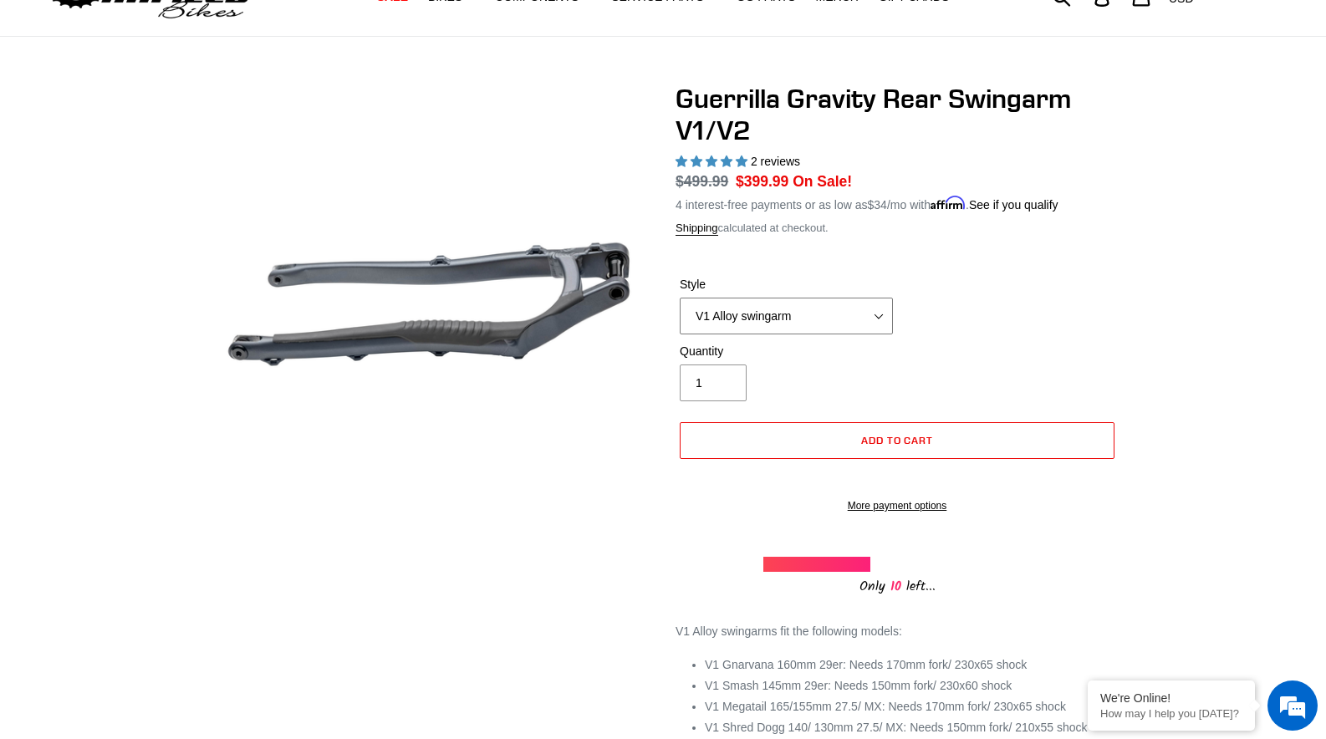
select select "V2 Revved Carbon swingarm"
click at [1055, 319] on div "Style V1 Alloy swingarm V2 Revved Carbon swingarm" at bounding box center [896, 309] width 443 height 67
click at [522, 671] on div "Guerrilla Gravity Rear Swingarm V1/V2 2 reviews Regular price $799.99 Sale pric…" at bounding box center [650, 503] width 936 height 841
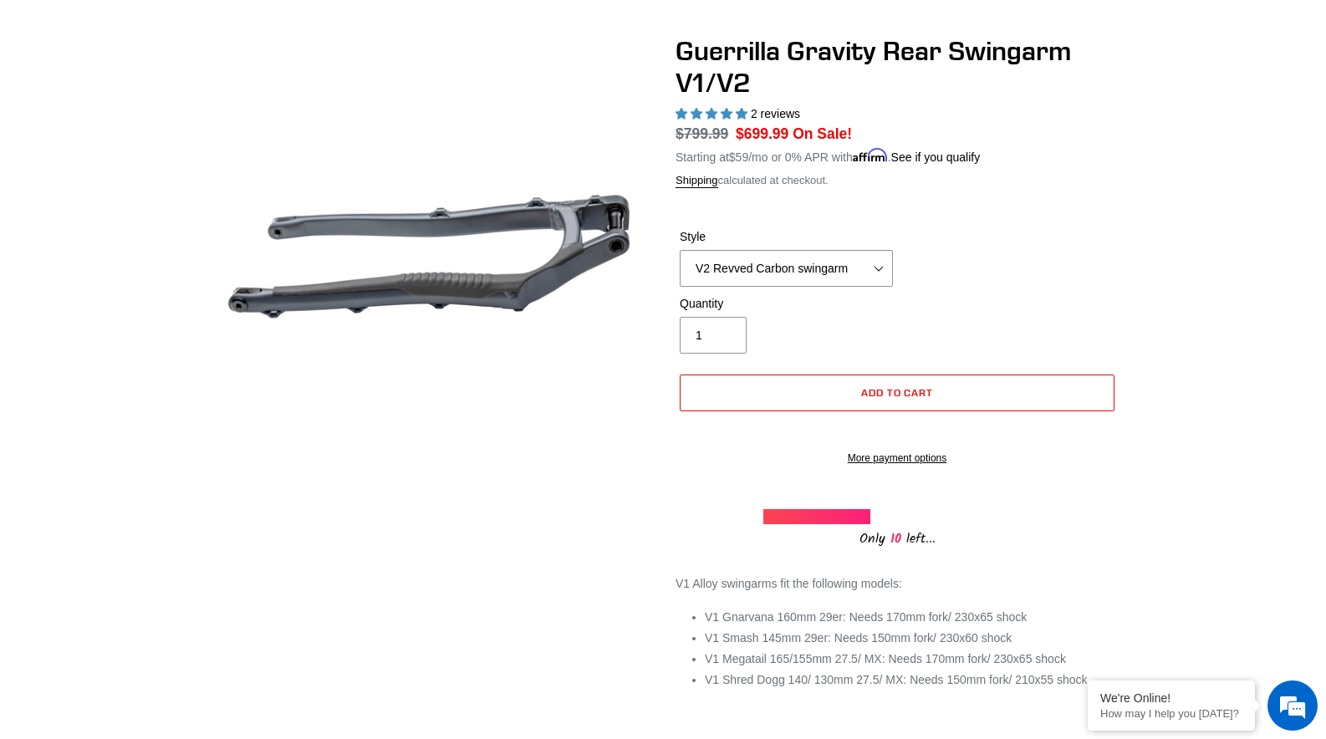
scroll to position [188, 0]
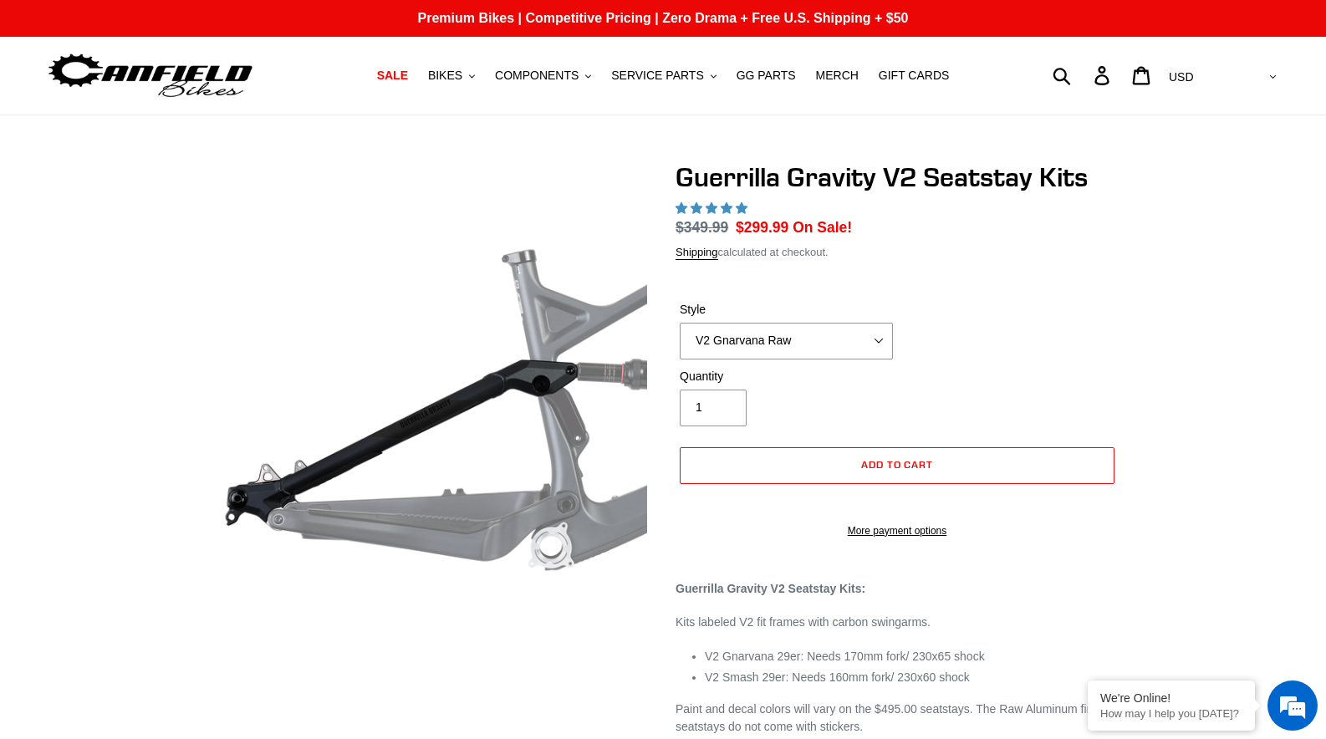
select select "highest-rating"
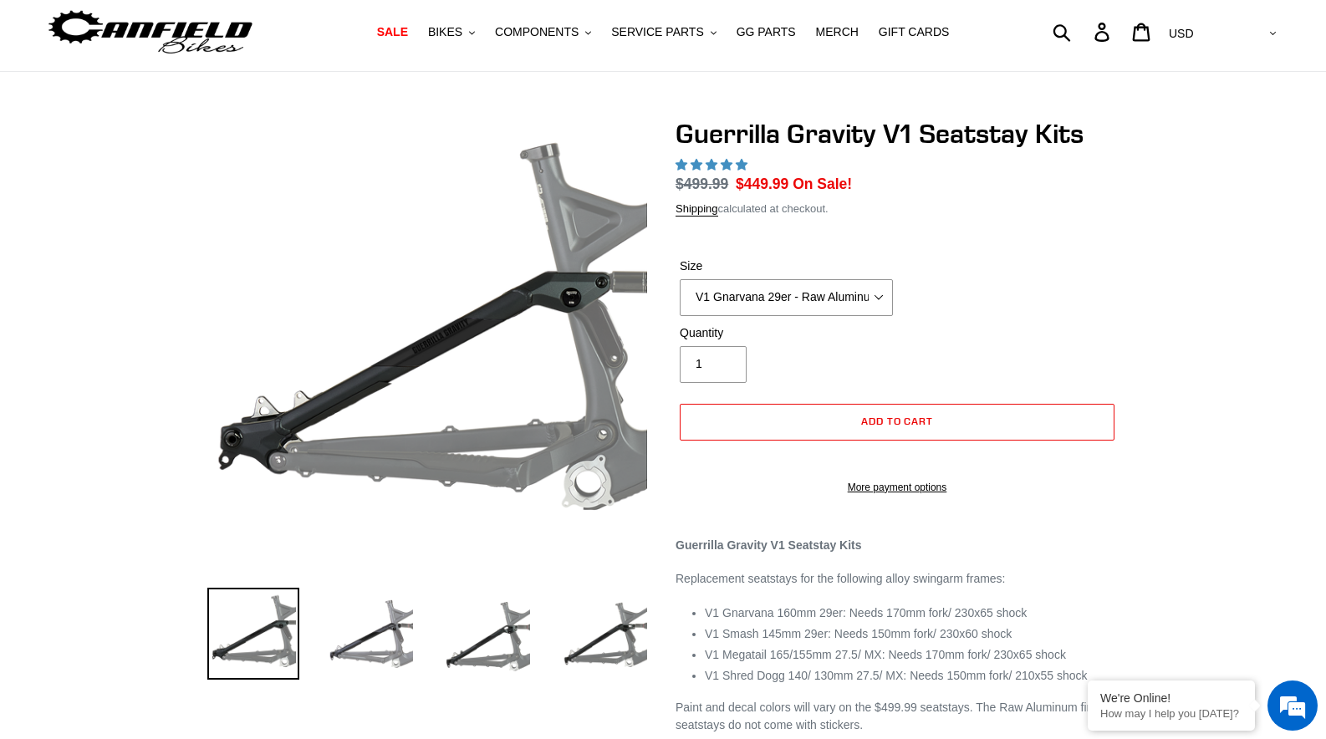
select select "highest-rating"
click at [731, 289] on select "V1 Gnarvana 29er V1 Gnarvana 29er - Raw Aluminum V1 Megatail 27.5/ MX - Raw Alu…" at bounding box center [786, 297] width 213 height 37
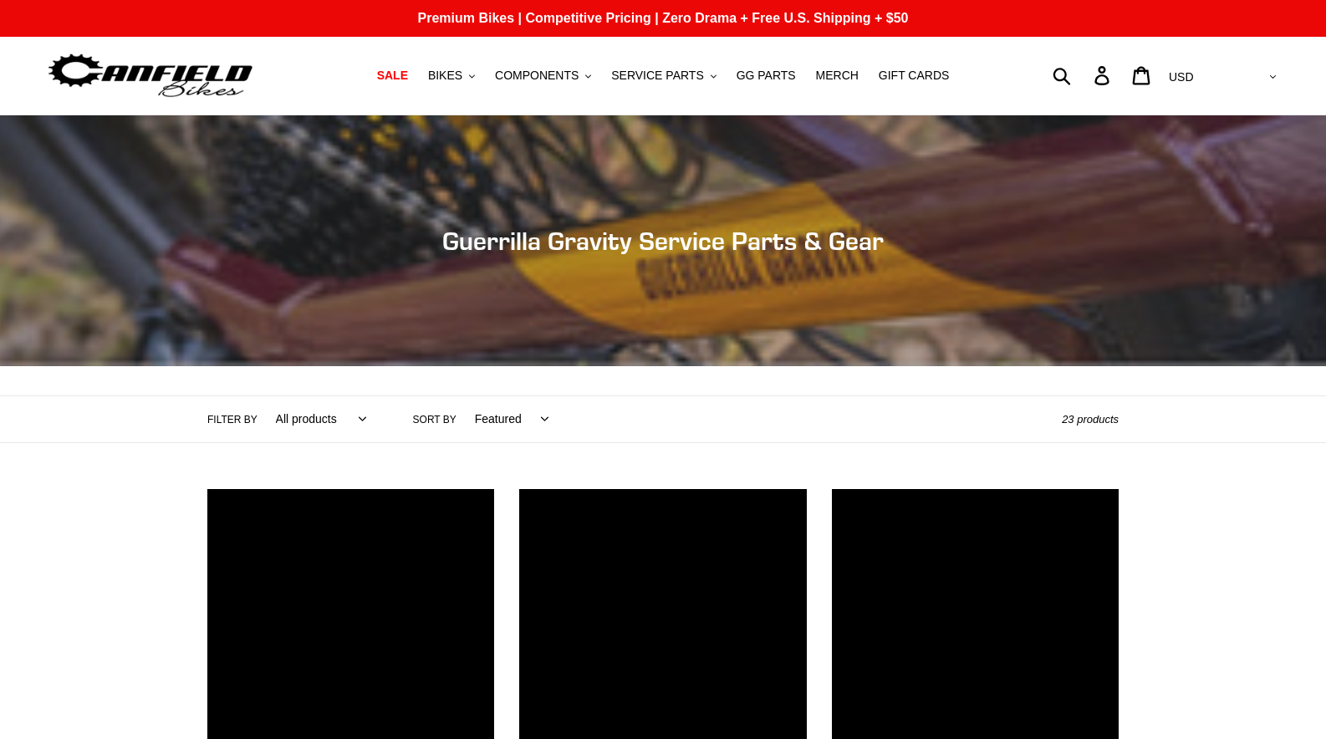
scroll to position [648, 0]
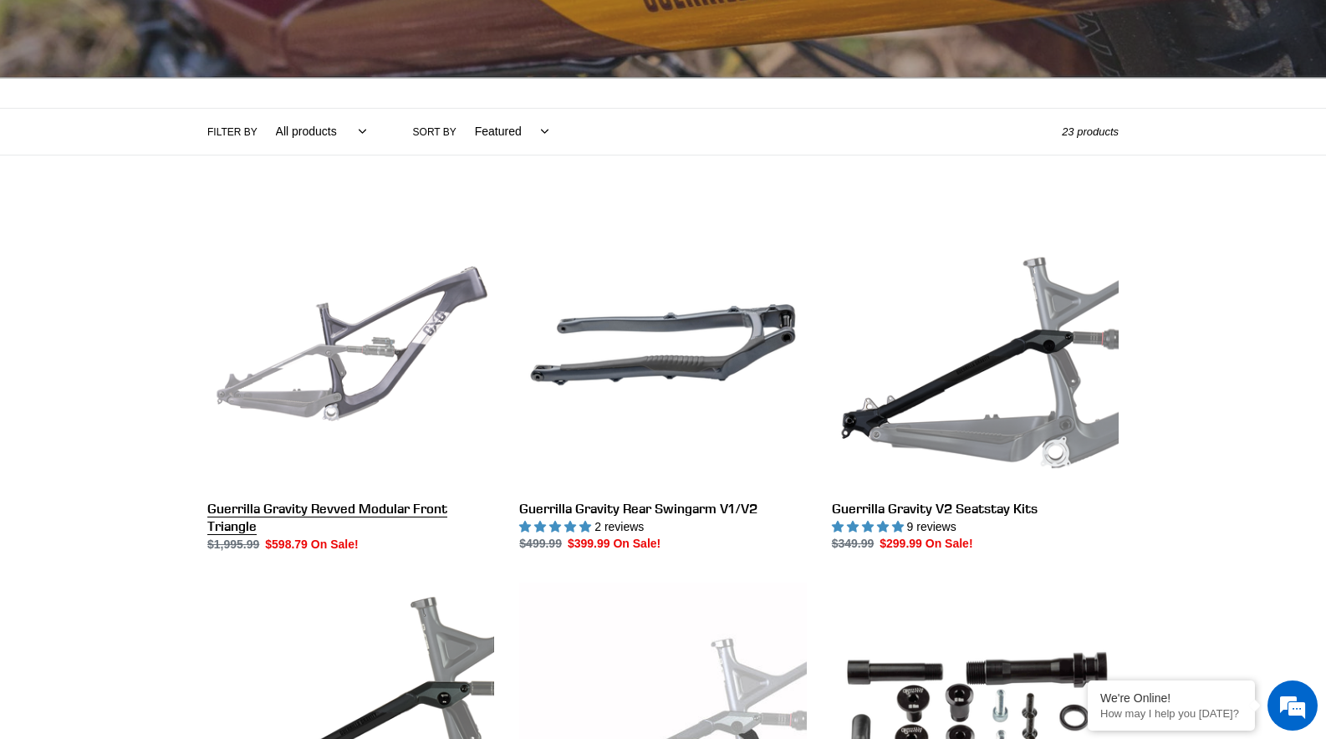
click at [352, 398] on link "Guerrilla Gravity Revved Modular Front Triangle" at bounding box center [350, 377] width 287 height 352
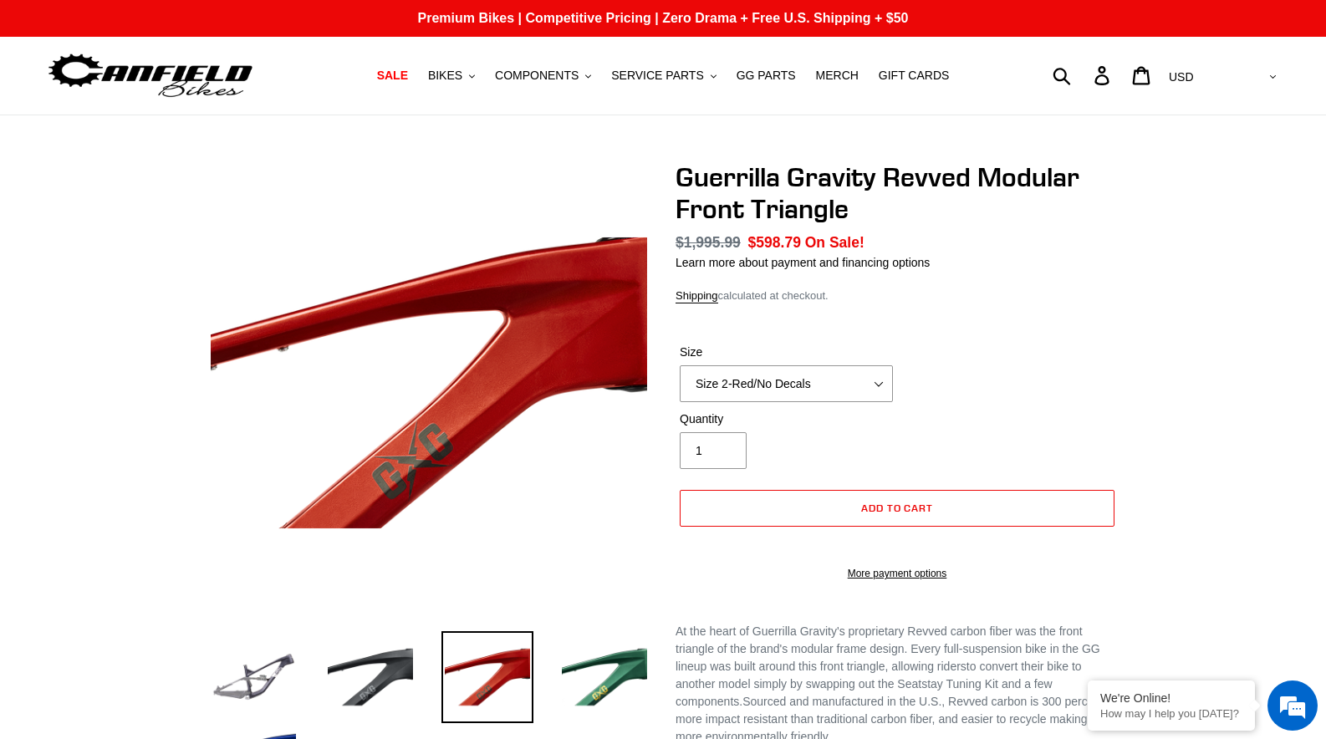
click at [785, 361] on label "Size" at bounding box center [786, 353] width 213 height 18
click at [785, 379] on select "Size 2-Gloss Black/No Decals Size 2-Black/Red Decals Size 2-Black/Silver Decals…" at bounding box center [786, 383] width 213 height 37
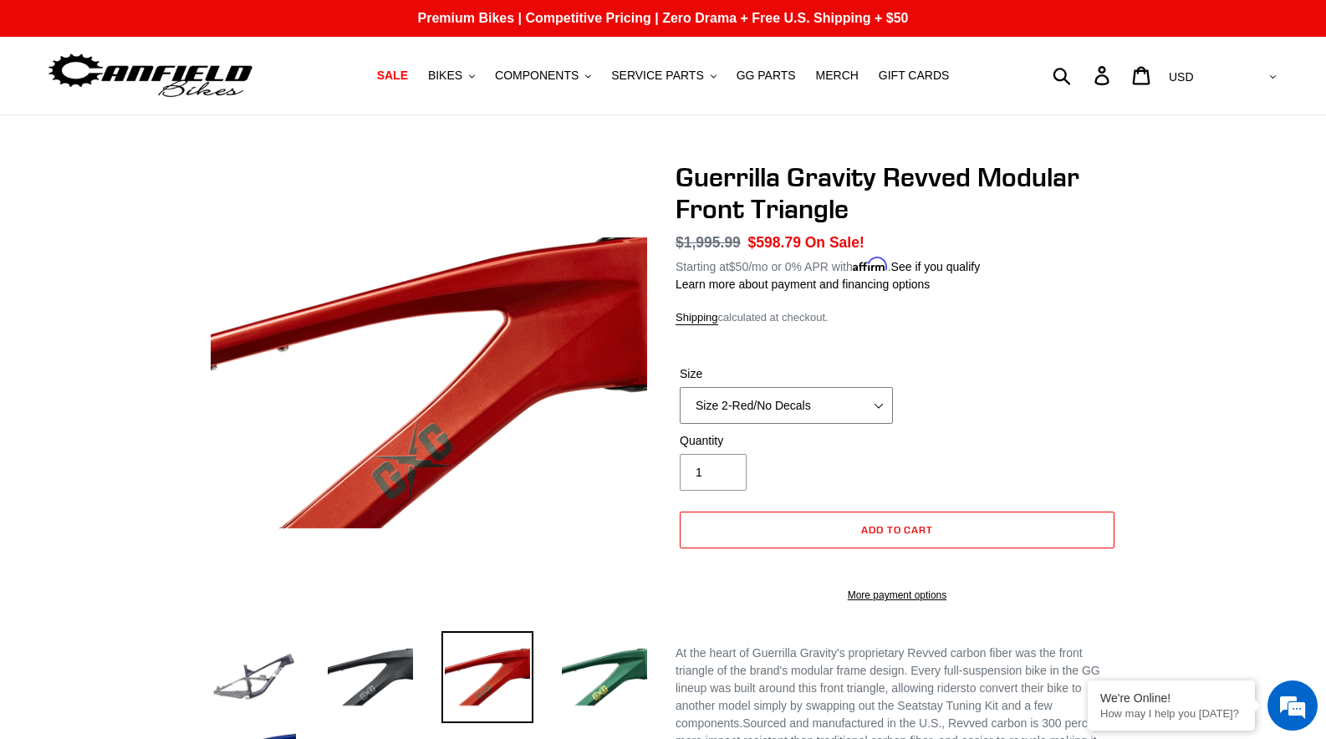
click at [775, 421] on select "Size 2-Gloss Black/No Decals Size 2-Black/Red Decals Size 2-Black/Silver Decals…" at bounding box center [786, 405] width 213 height 37
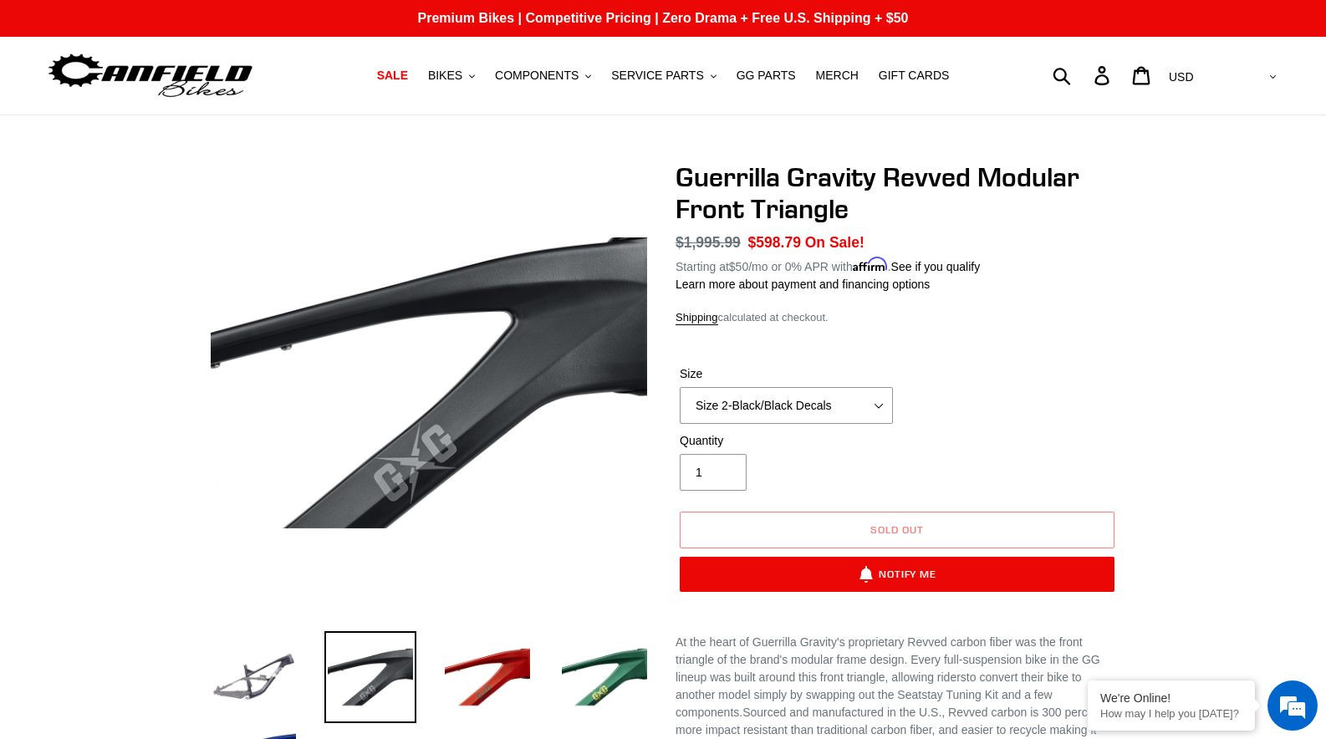
click at [1071, 389] on div "Size Size 2-Gloss Black/No Decals Size 2-Black/Red Decals Size 2-Black/Silver D…" at bounding box center [896, 398] width 443 height 67
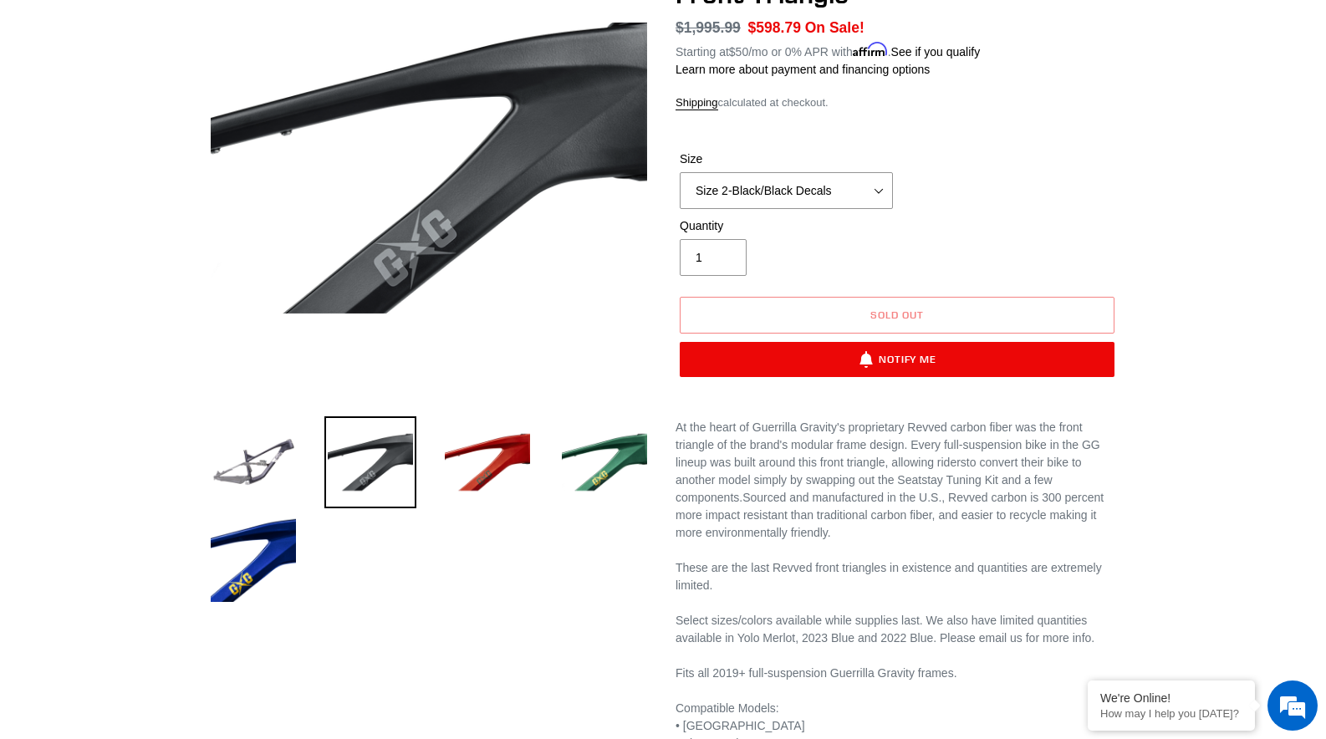
scroll to position [187, 0]
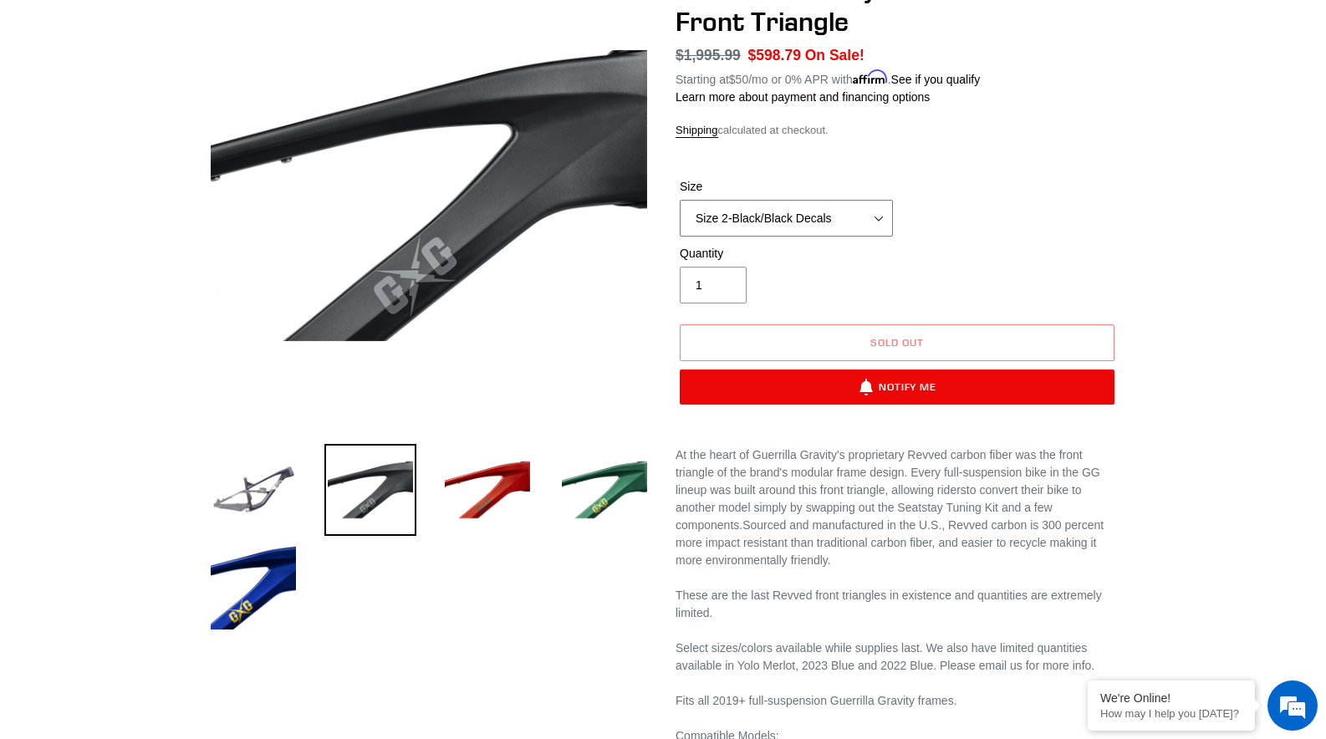
click at [802, 209] on select "Size 2-Gloss Black/No Decals Size 2-Black/Red Decals Size 2-Black/Silver Decals…" at bounding box center [786, 218] width 213 height 37
click at [780, 213] on select "Size 2-Gloss Black/No Decals Size 2-Black/Red Decals Size 2-Black/Silver Decals…" at bounding box center [786, 218] width 213 height 37
click at [808, 209] on select "Size 2-Gloss Black/No Decals Size 2-Black/Red Decals Size 2-Black/Silver Decals…" at bounding box center [786, 218] width 213 height 37
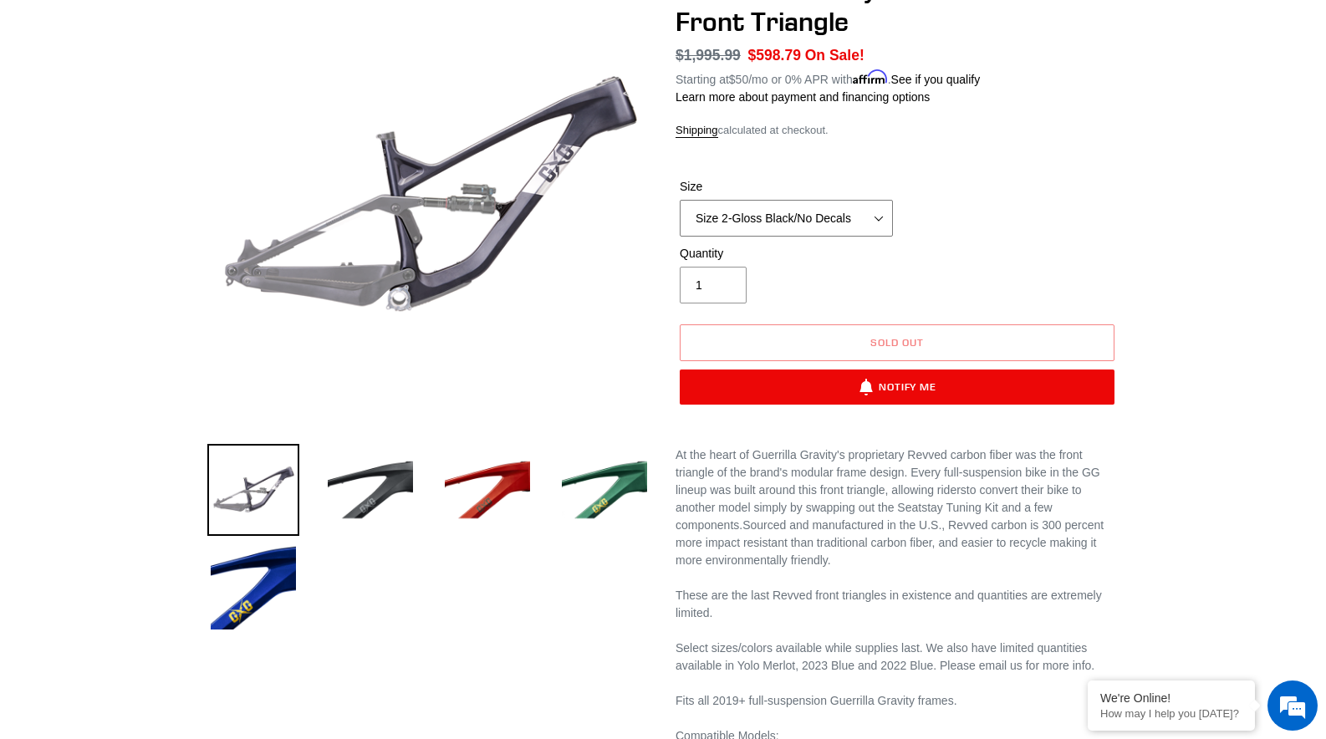
click at [793, 210] on select "Size 2-Gloss Black/No Decals Size 2-Black/Red Decals Size 2-Black/Silver Decals…" at bounding box center [786, 218] width 213 height 37
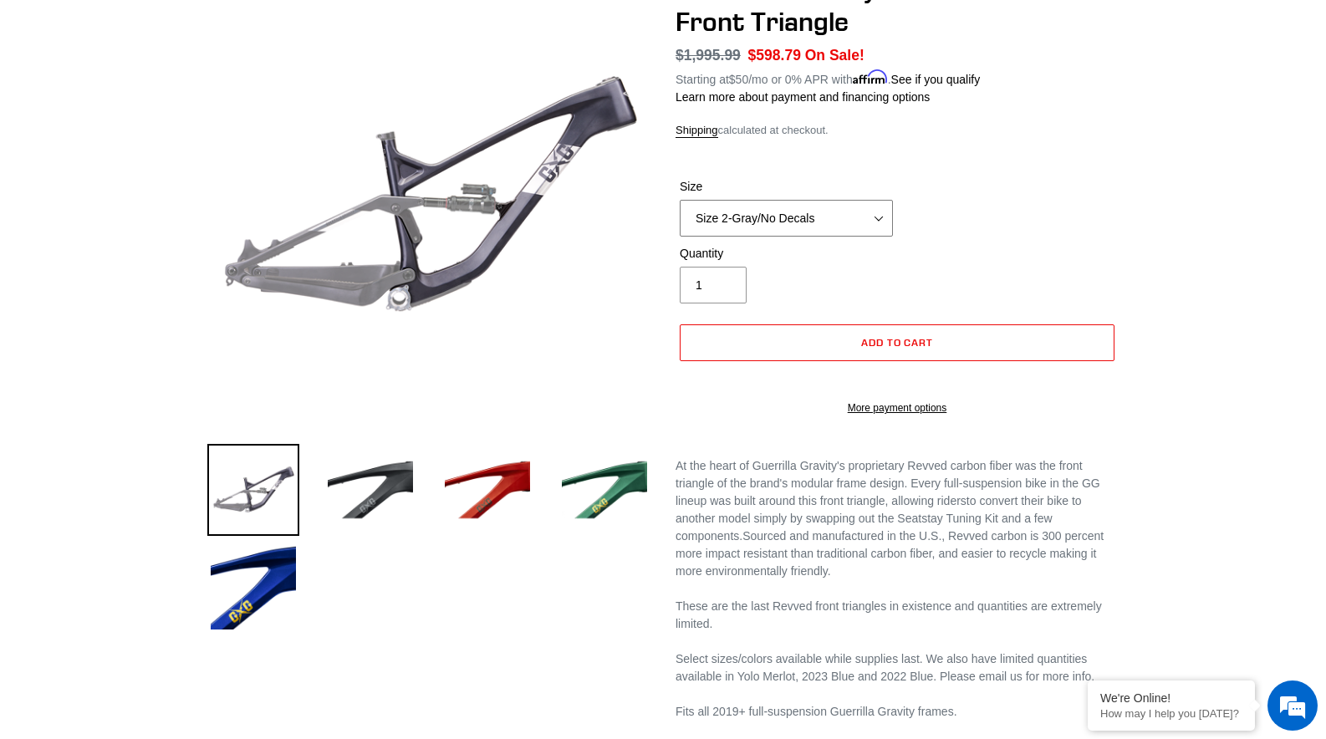
click at [779, 225] on select "Size 2-Gloss Black/No Decals Size 2-Black/Red Decals Size 2-Black/Silver Decals…" at bounding box center [786, 218] width 213 height 37
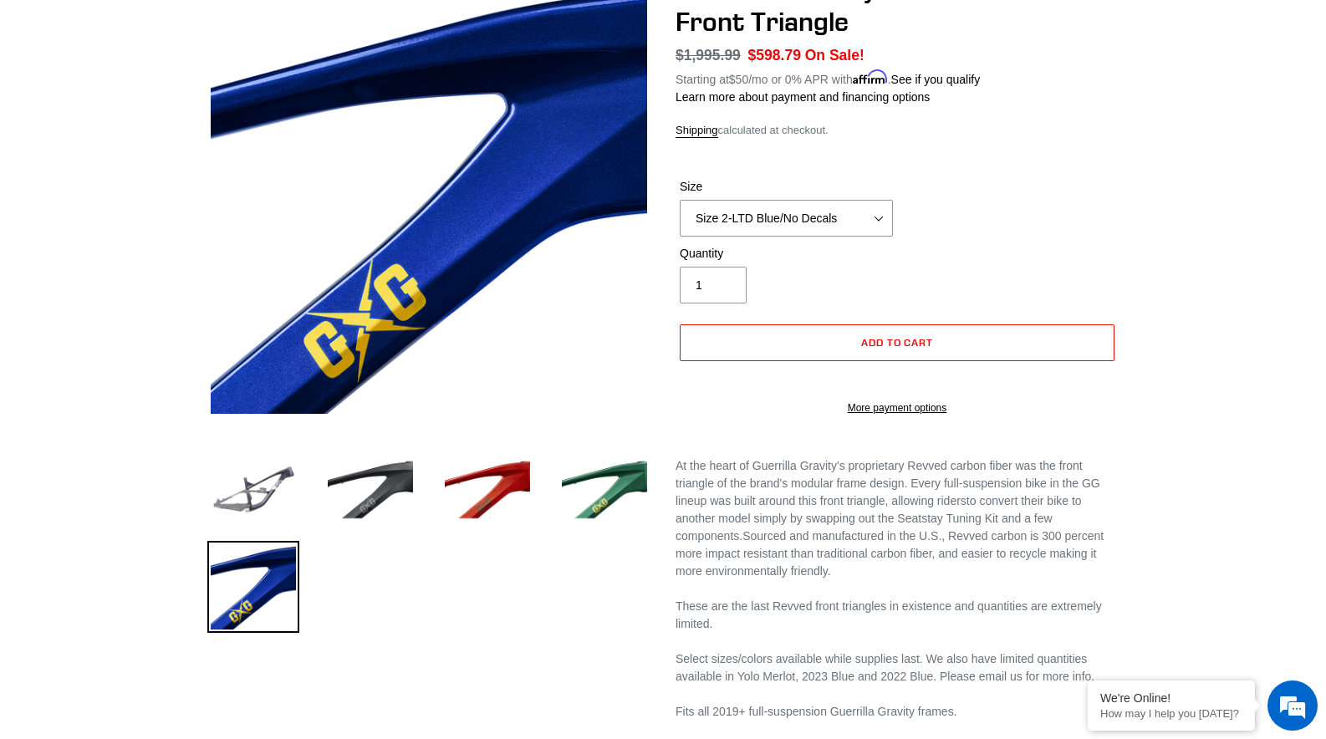
click at [1030, 239] on div "Size Size 2-Gloss Black/No Decals Size 2-Black/Red Decals Size 2-Black/Silver D…" at bounding box center [896, 211] width 443 height 67
click at [806, 226] on select "Size 2-Gloss Black/No Decals Size 2-Black/Red Decals Size 2-Black/Silver Decals…" at bounding box center [786, 218] width 213 height 37
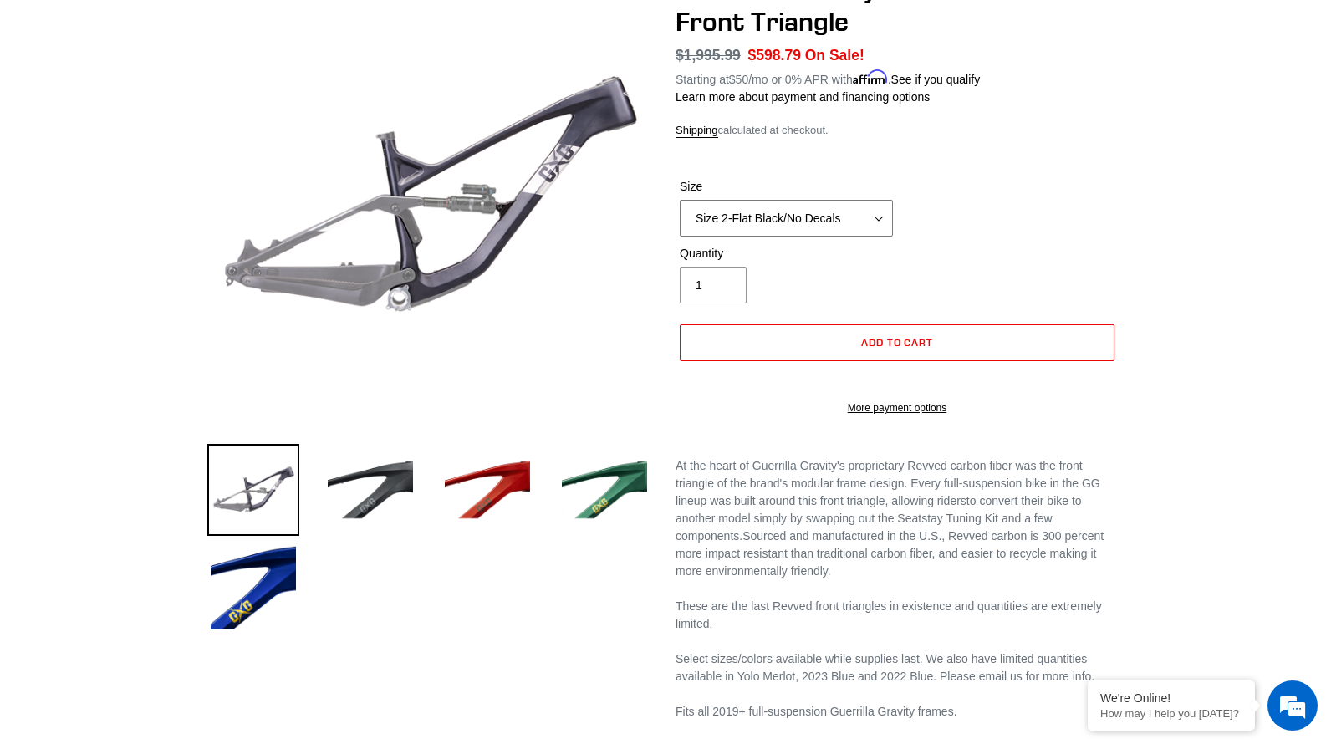
click at [804, 226] on select "Size 2-Gloss Black/No Decals Size 2-Black/Red Decals Size 2-Black/Silver Decals…" at bounding box center [786, 218] width 213 height 37
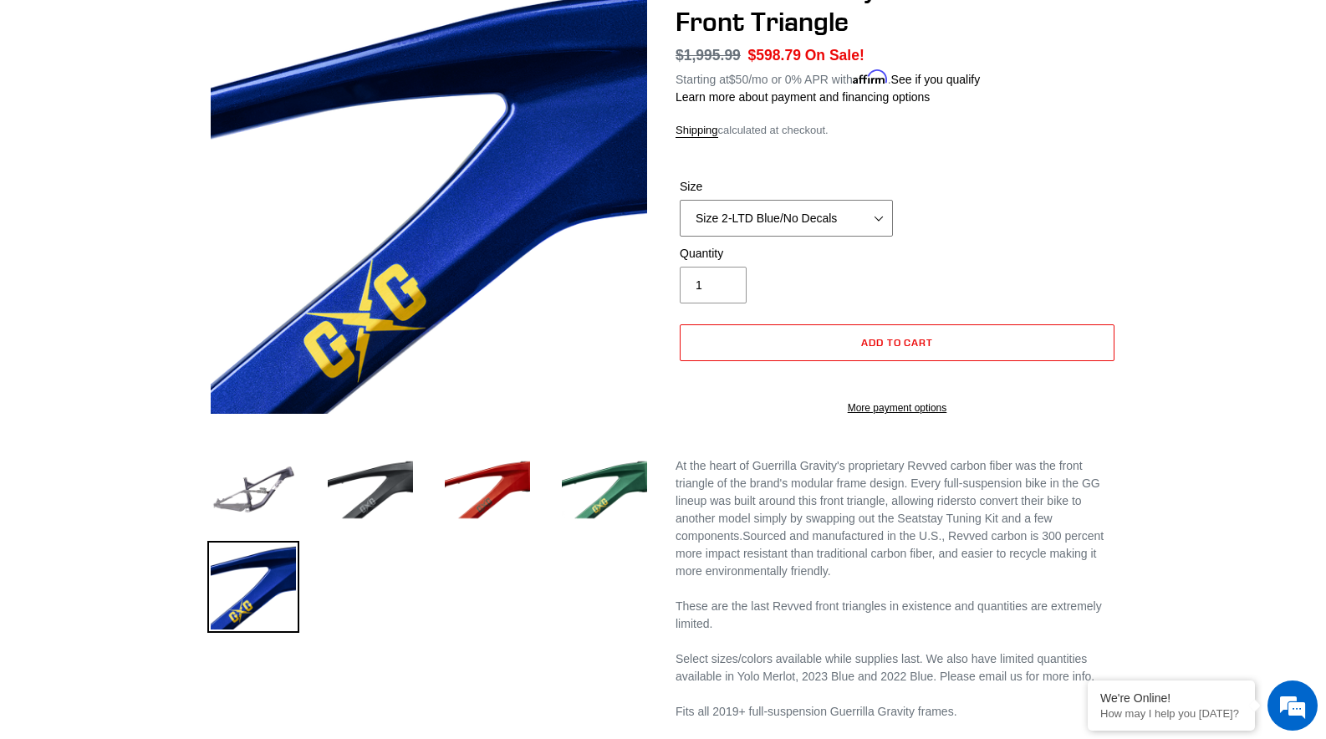
click at [802, 218] on select "Size 2-Gloss Black/No Decals Size 2-Black/Red Decals Size 2-Black/Silver Decals…" at bounding box center [786, 218] width 213 height 37
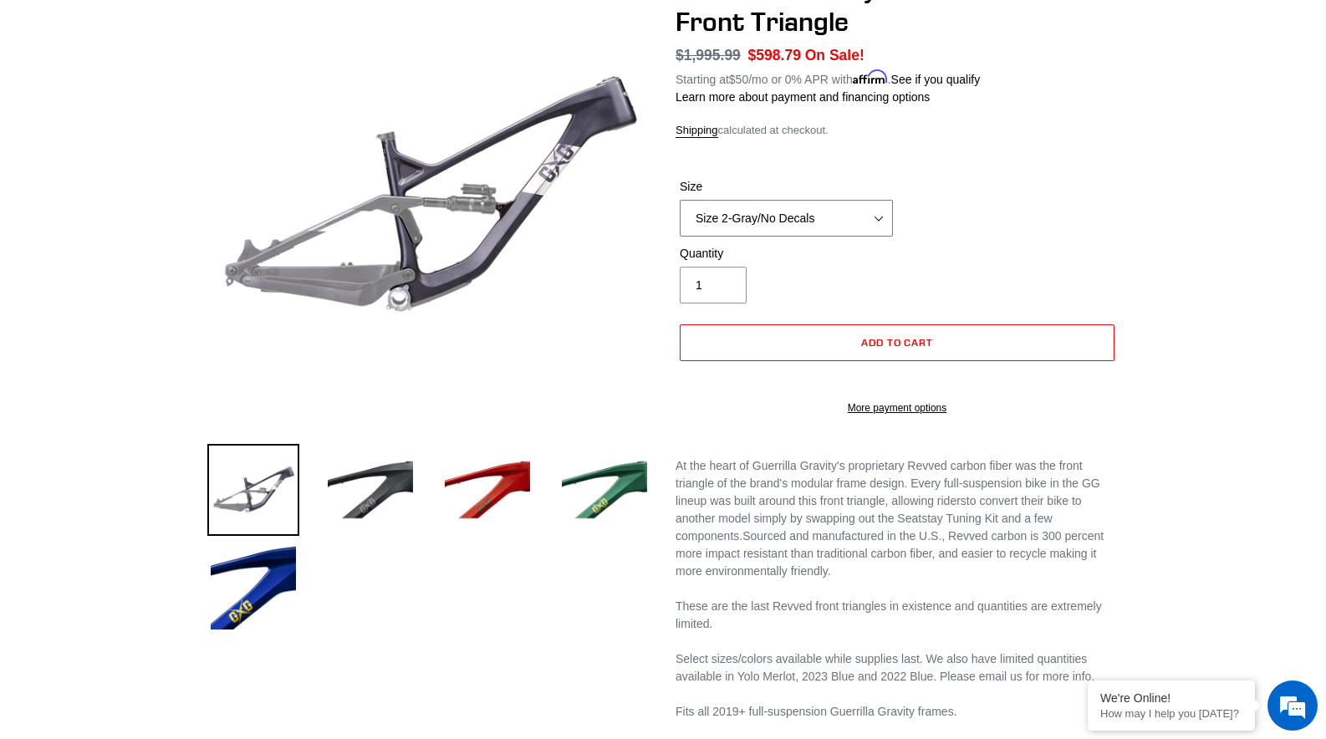
click at [843, 204] on select "Size 2-Gloss Black/No Decals Size 2-Black/Red Decals Size 2-Black/Silver Decals…" at bounding box center [786, 218] width 213 height 37
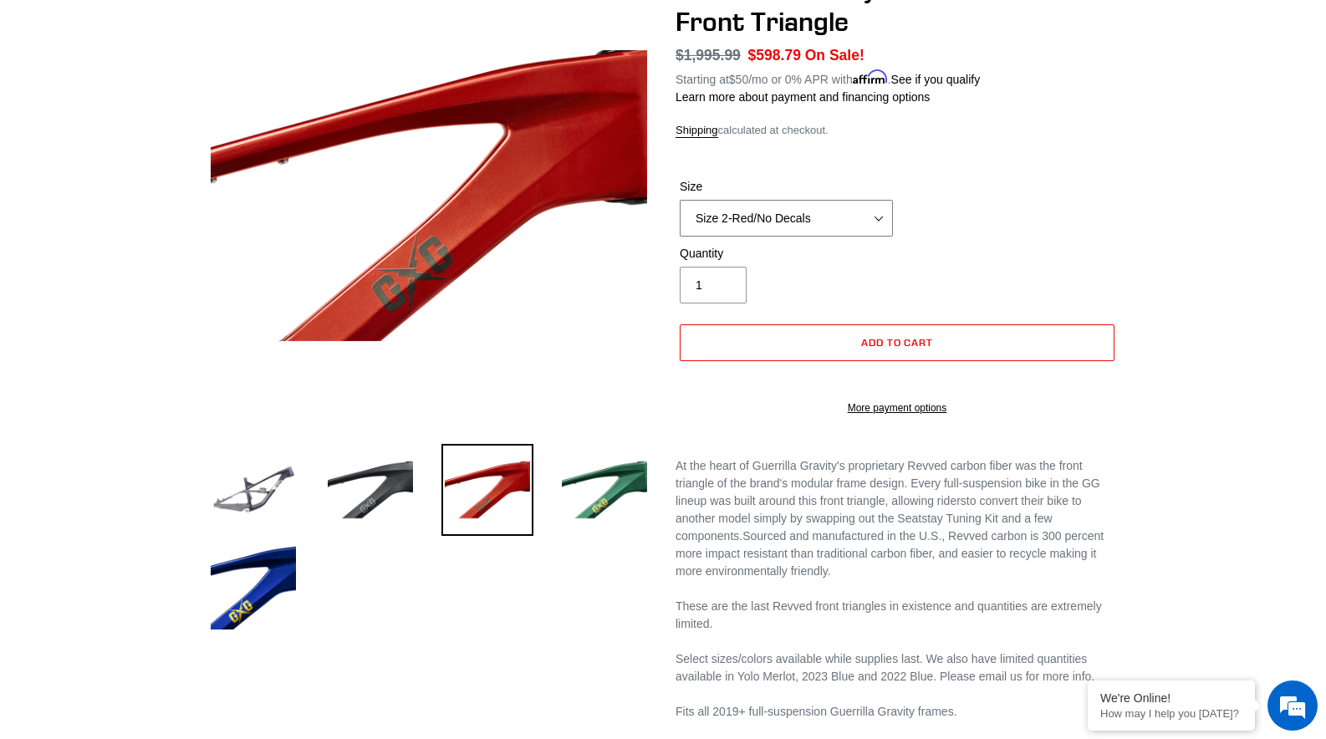
click at [796, 211] on select "Size 2-Gloss Black/No Decals Size 2-Black/Red Decals Size 2-Black/Silver Decals…" at bounding box center [786, 218] width 213 height 37
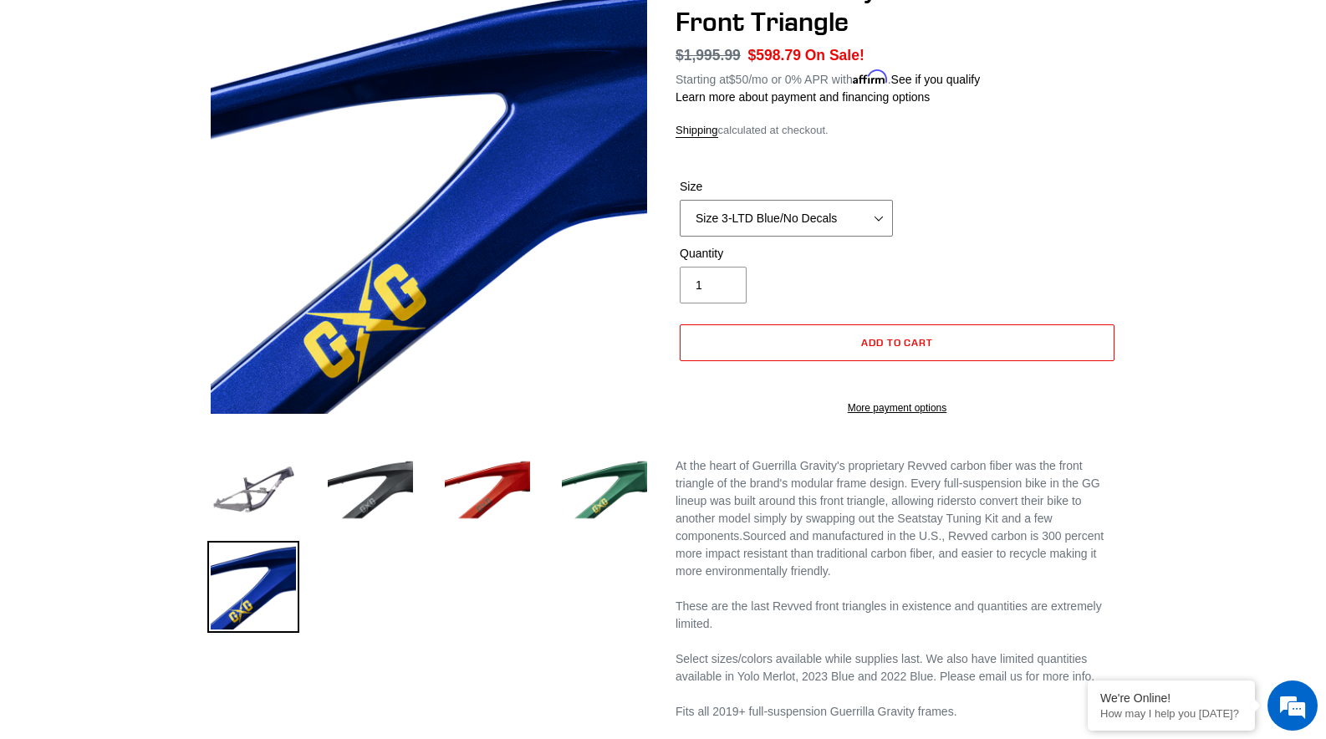
click at [793, 221] on select "Size 2-Gloss Black/No Decals Size 2-Black/Red Decals Size 2-Black/Silver Decals…" at bounding box center [786, 218] width 213 height 37
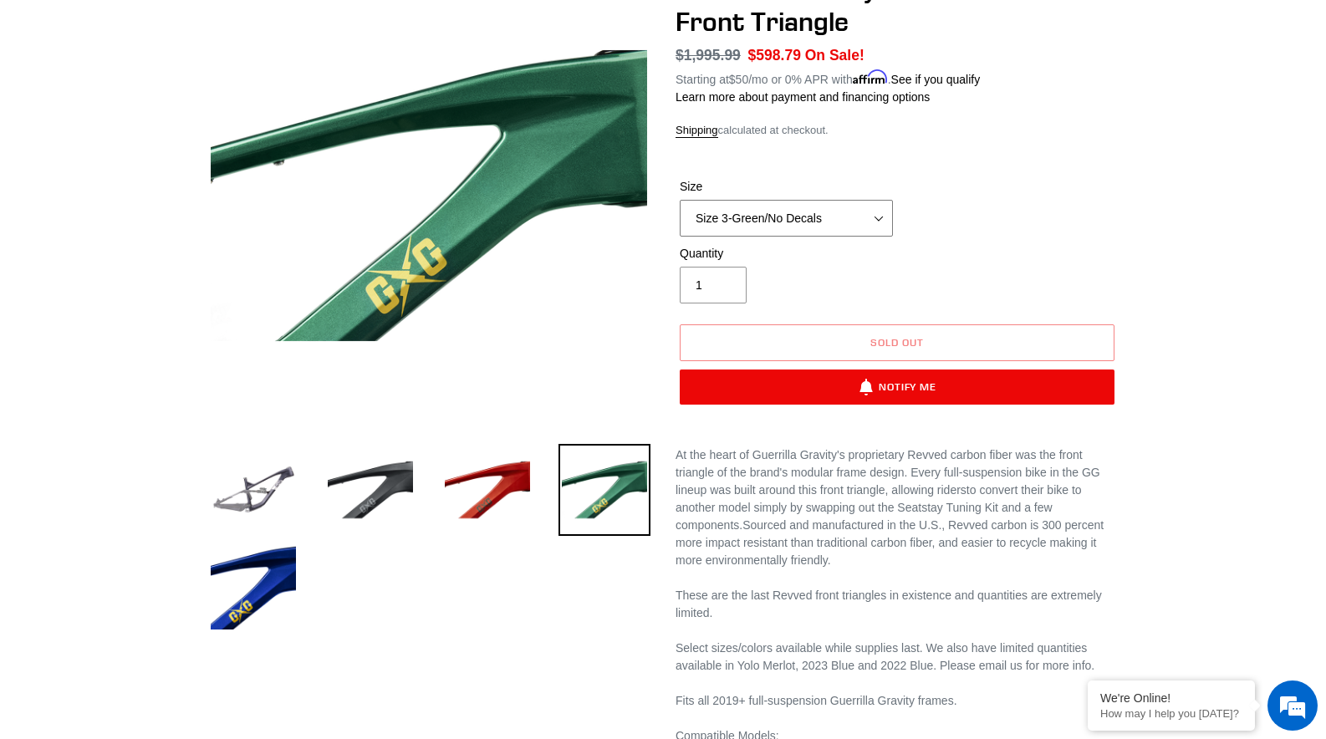
click at [825, 216] on select "Size 2-Gloss Black/No Decals Size 2-Black/Red Decals Size 2-Black/Silver Decals…" at bounding box center [786, 218] width 213 height 37
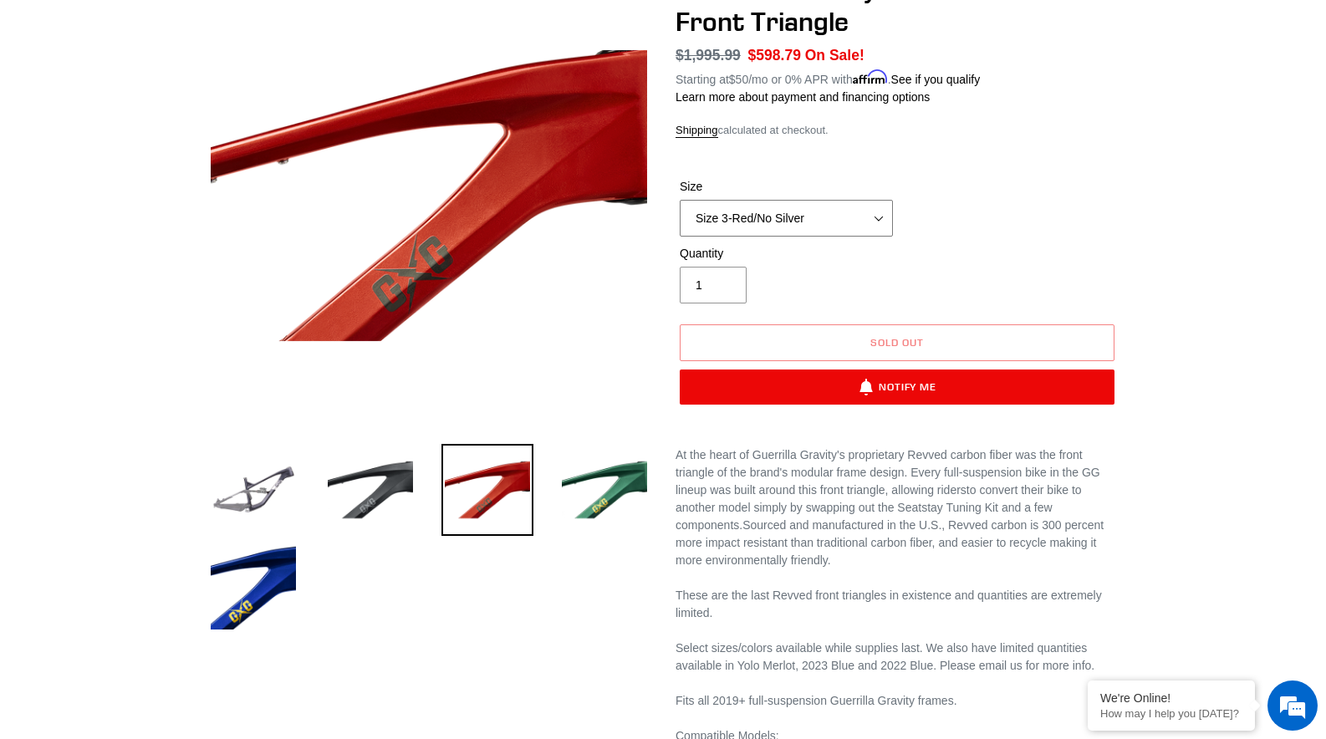
click at [817, 211] on select "Size 2-Gloss Black/No Decals Size 2-Black/Red Decals Size 2-Black/Silver Decals…" at bounding box center [786, 218] width 213 height 37
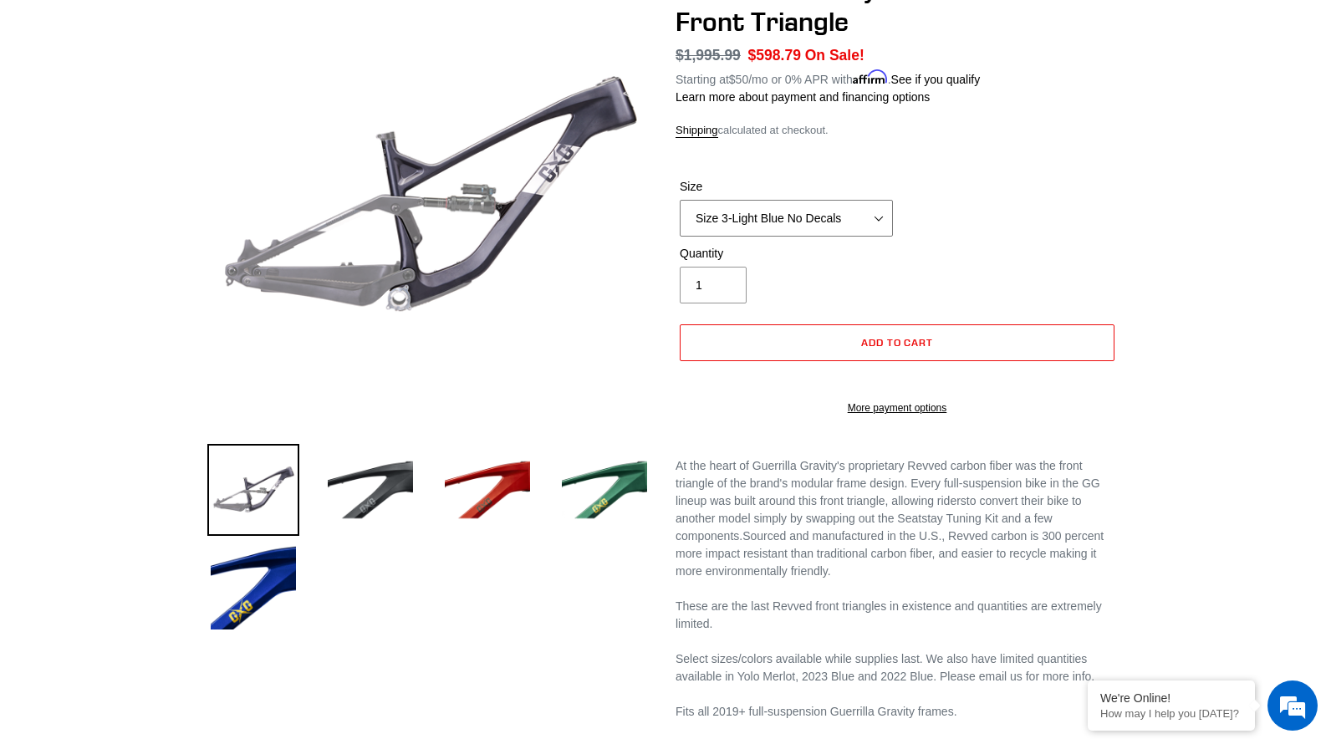
click at [826, 221] on select "Size 2-Gloss Black/No Decals Size 2-Black/Red Decals Size 2-Black/Silver Decals…" at bounding box center [786, 218] width 213 height 37
click at [837, 240] on div "Size Size 2-Gloss Black/No Decals Size 2-Black/Red Decals Size 2-Black/Silver D…" at bounding box center [896, 211] width 443 height 67
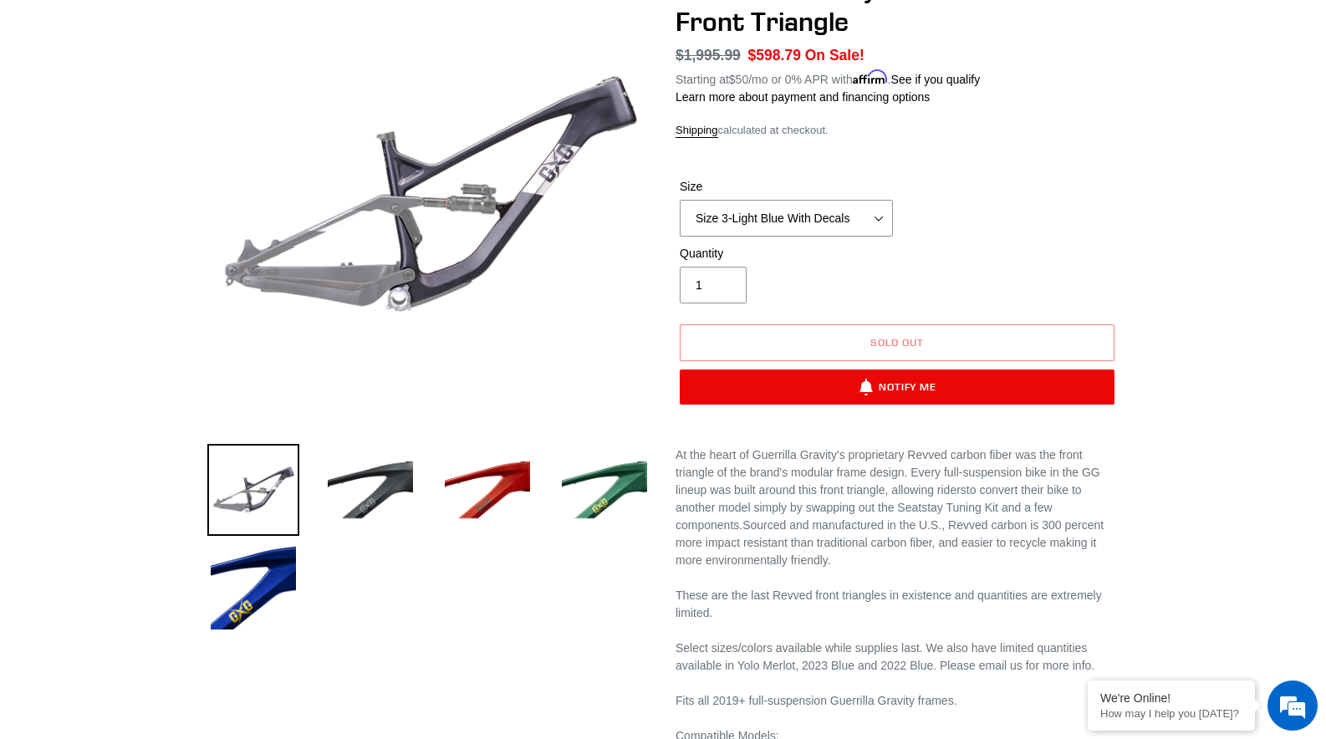
click at [817, 245] on label "Quantity" at bounding box center [786, 254] width 213 height 18
click at [746, 267] on input "1" at bounding box center [713, 285] width 67 height 37
click at [807, 227] on select "Size 2-Gloss Black/No Decals Size 2-Black/Red Decals Size 2-Black/Silver Decals…" at bounding box center [786, 218] width 213 height 37
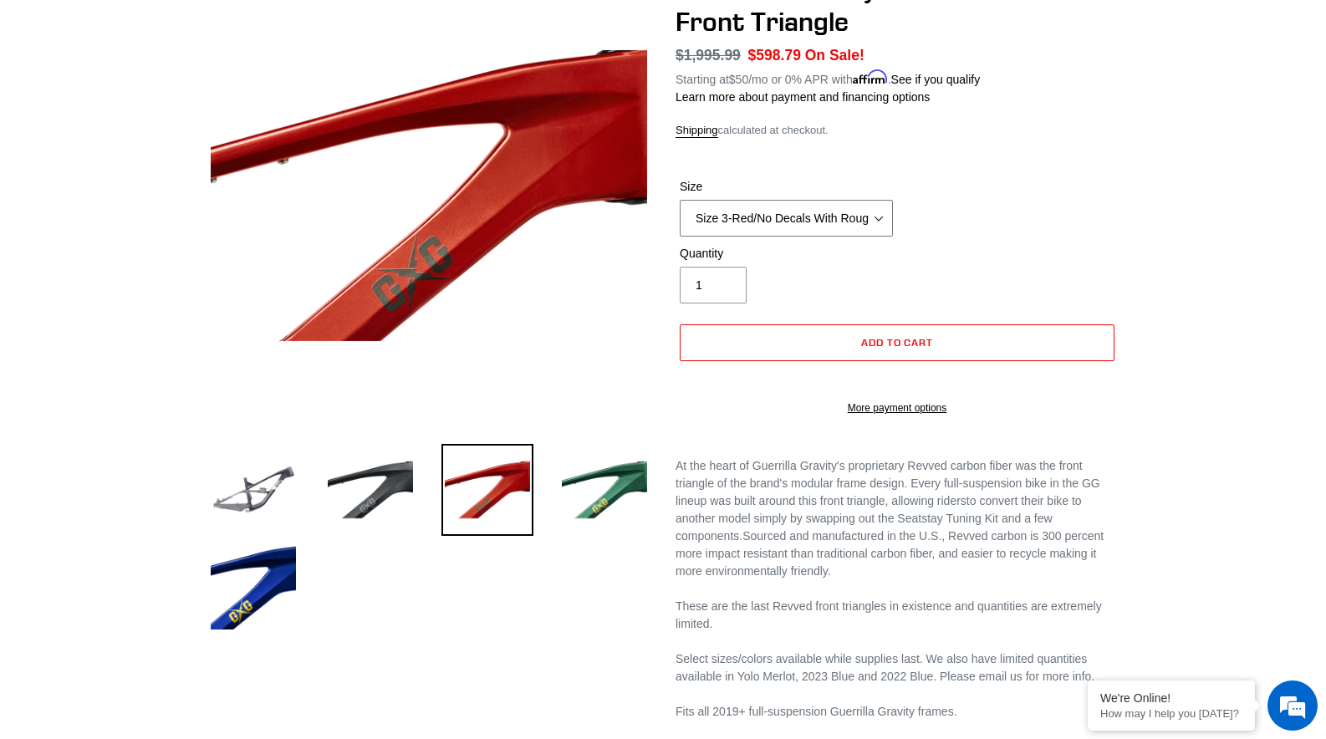
click at [815, 215] on select "Size 2-Gloss Black/No Decals Size 2-Black/Red Decals Size 2-Black/Silver Decals…" at bounding box center [786, 218] width 213 height 37
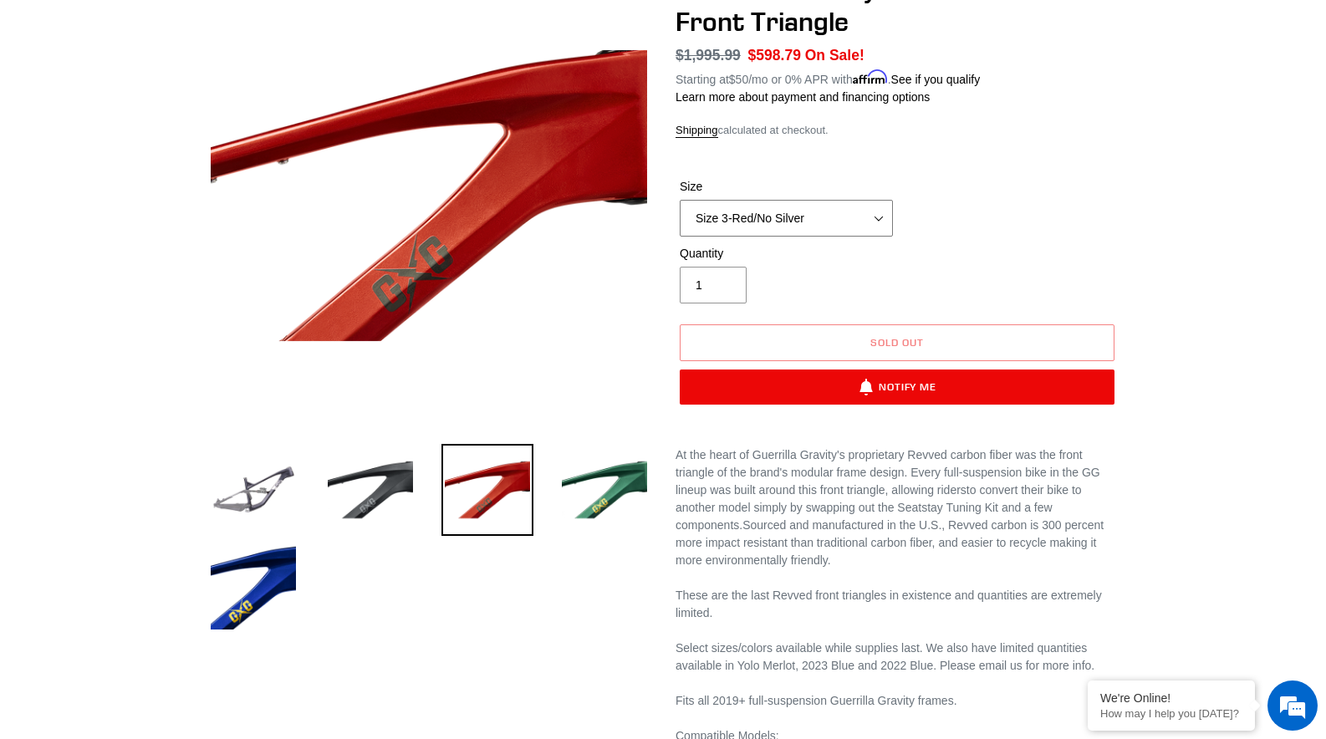
click at [816, 220] on select "Size 2-Gloss Black/No Decals Size 2-Black/Red Decals Size 2-Black/Silver Decals…" at bounding box center [786, 218] width 213 height 37
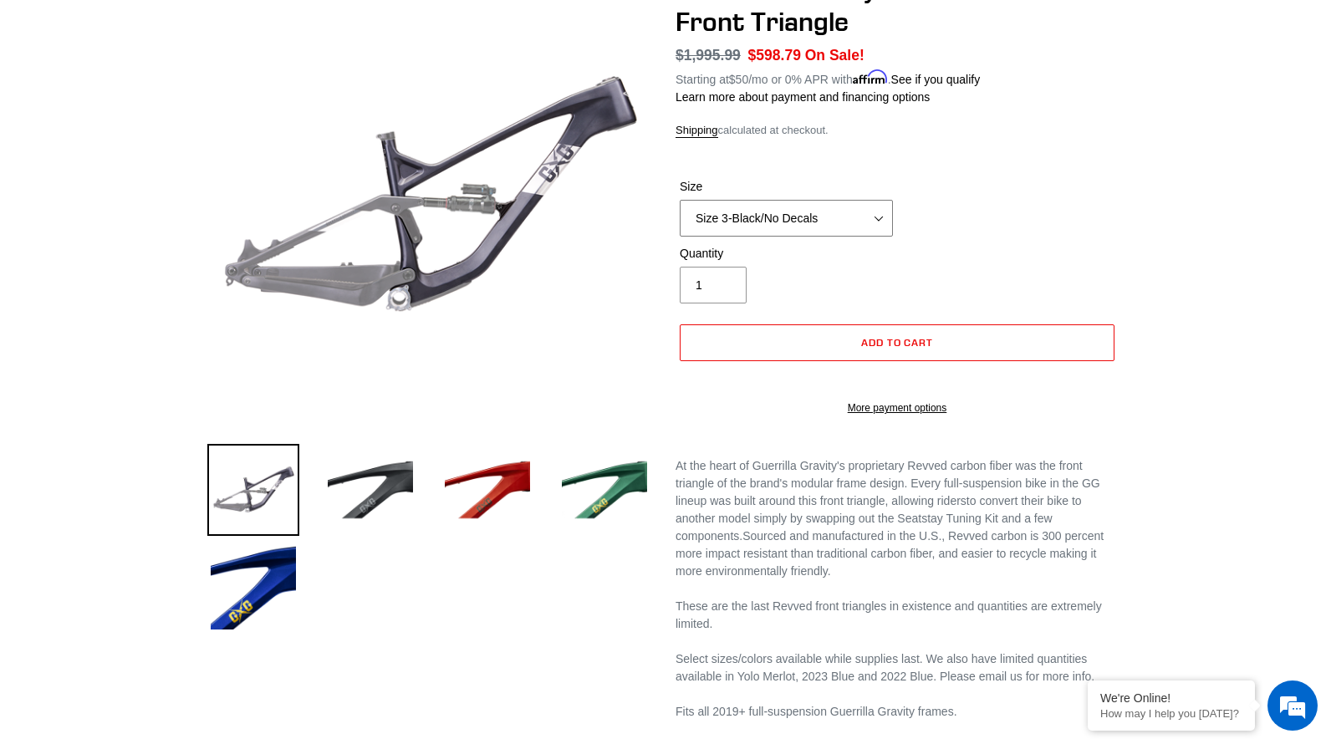
click at [790, 220] on select "Size 2-Gloss Black/No Decals Size 2-Black/Red Decals Size 2-Black/Silver Decals…" at bounding box center [786, 218] width 213 height 37
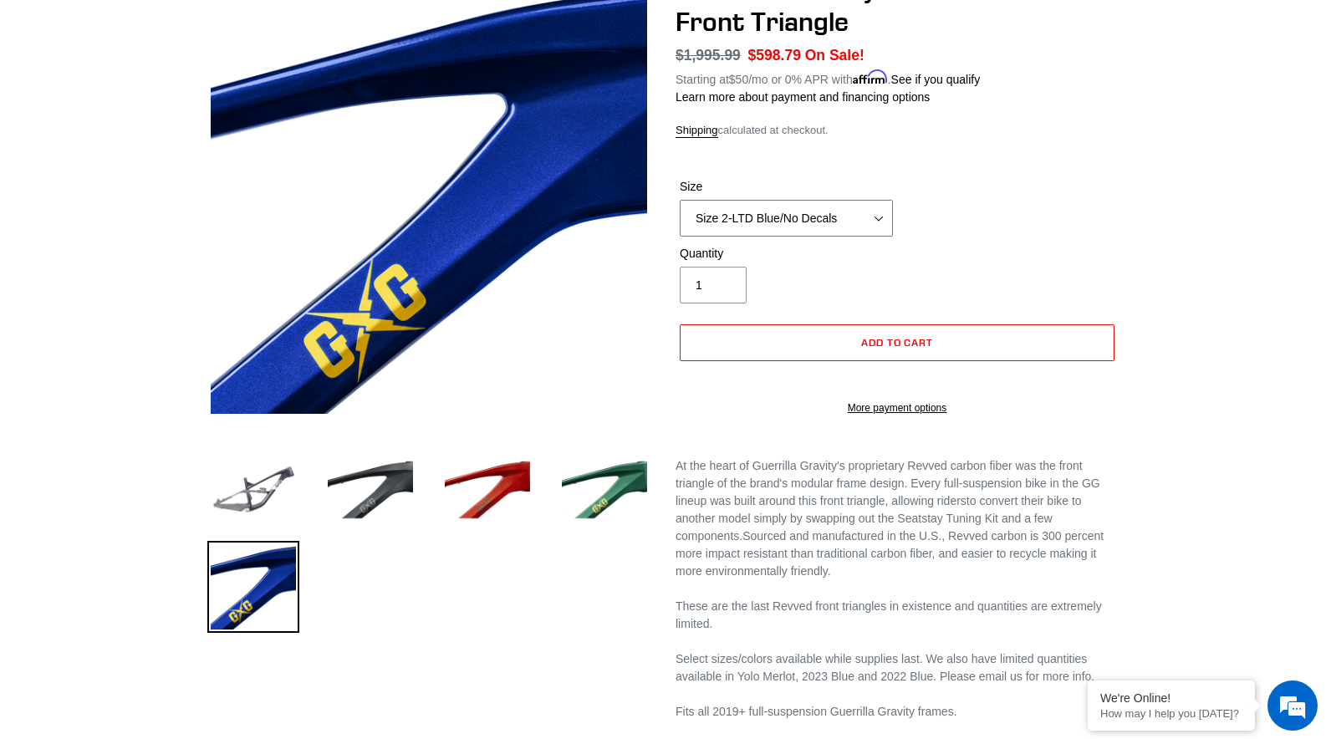
click at [798, 219] on select "Size 2-Gloss Black/No Decals Size 2-Black/Red Decals Size 2-Black/Silver Decals…" at bounding box center [786, 218] width 213 height 37
select select "Size 2-Gray/No Decals"
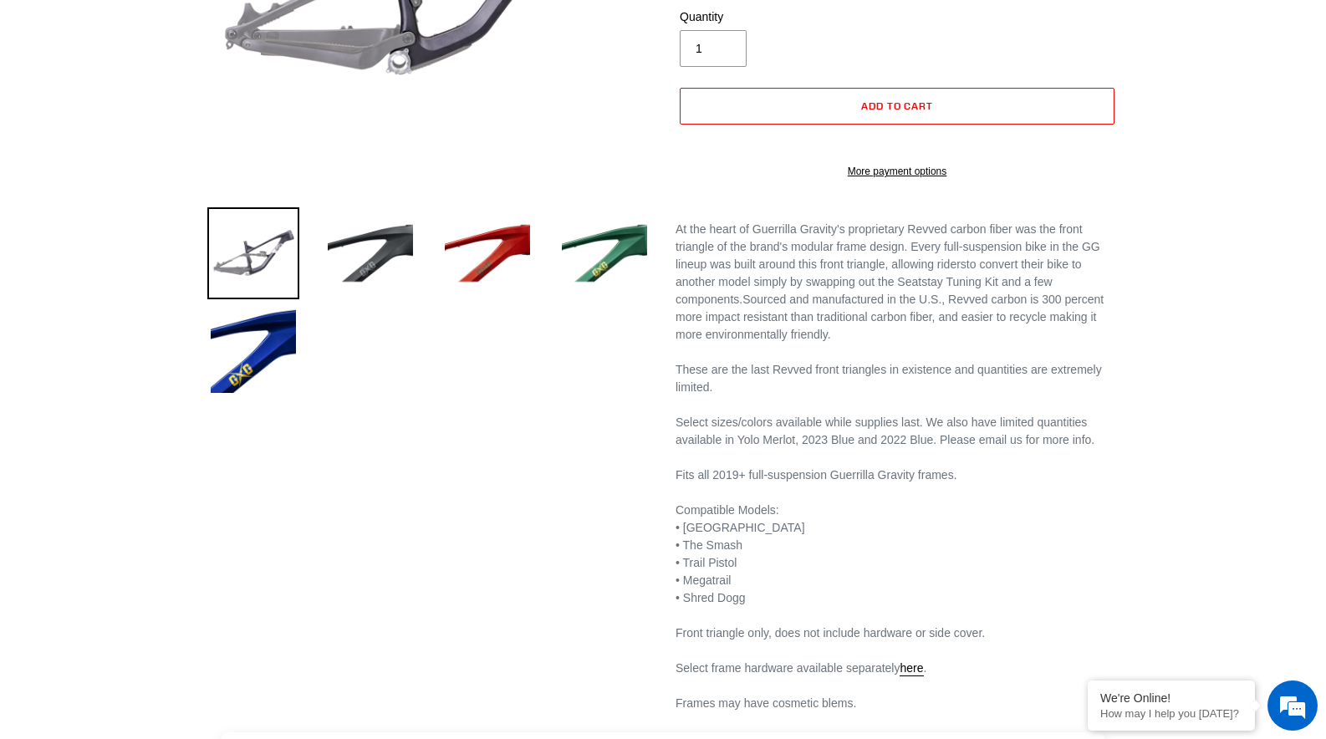
scroll to position [517, 0]
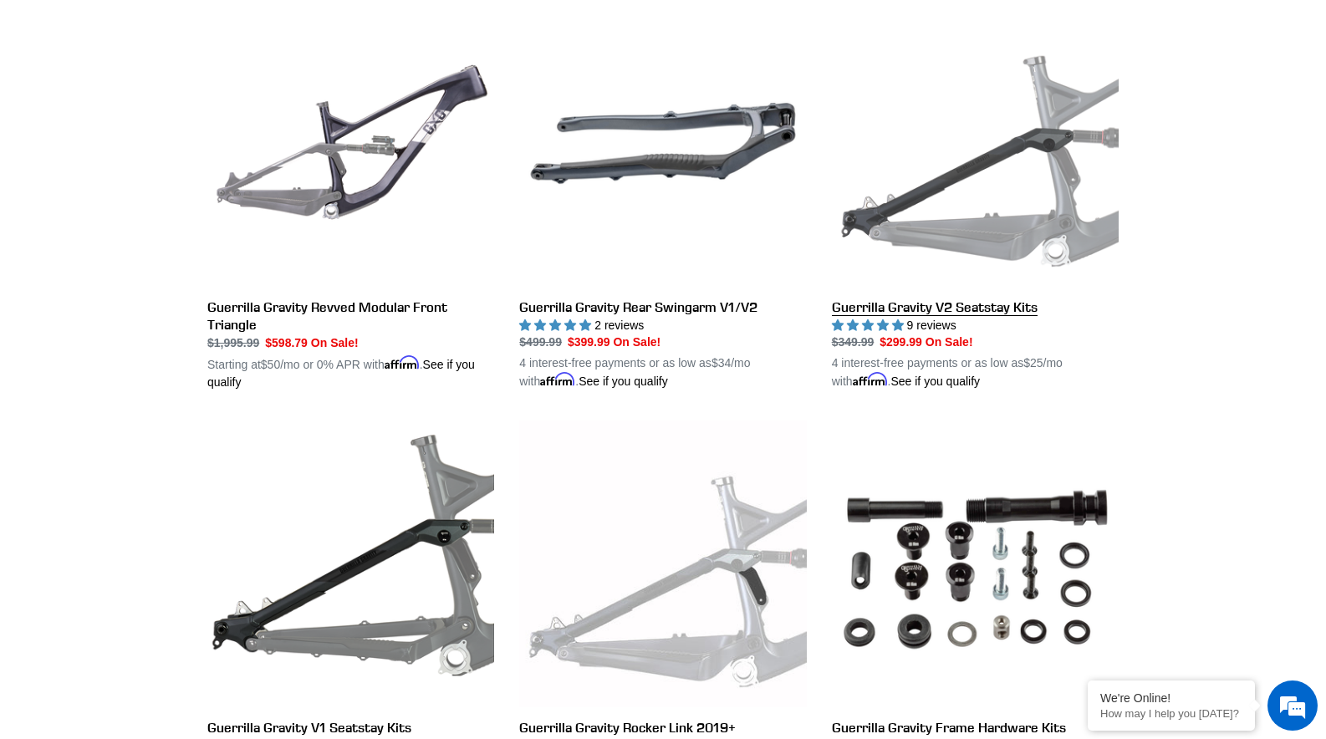
scroll to position [658, 0]
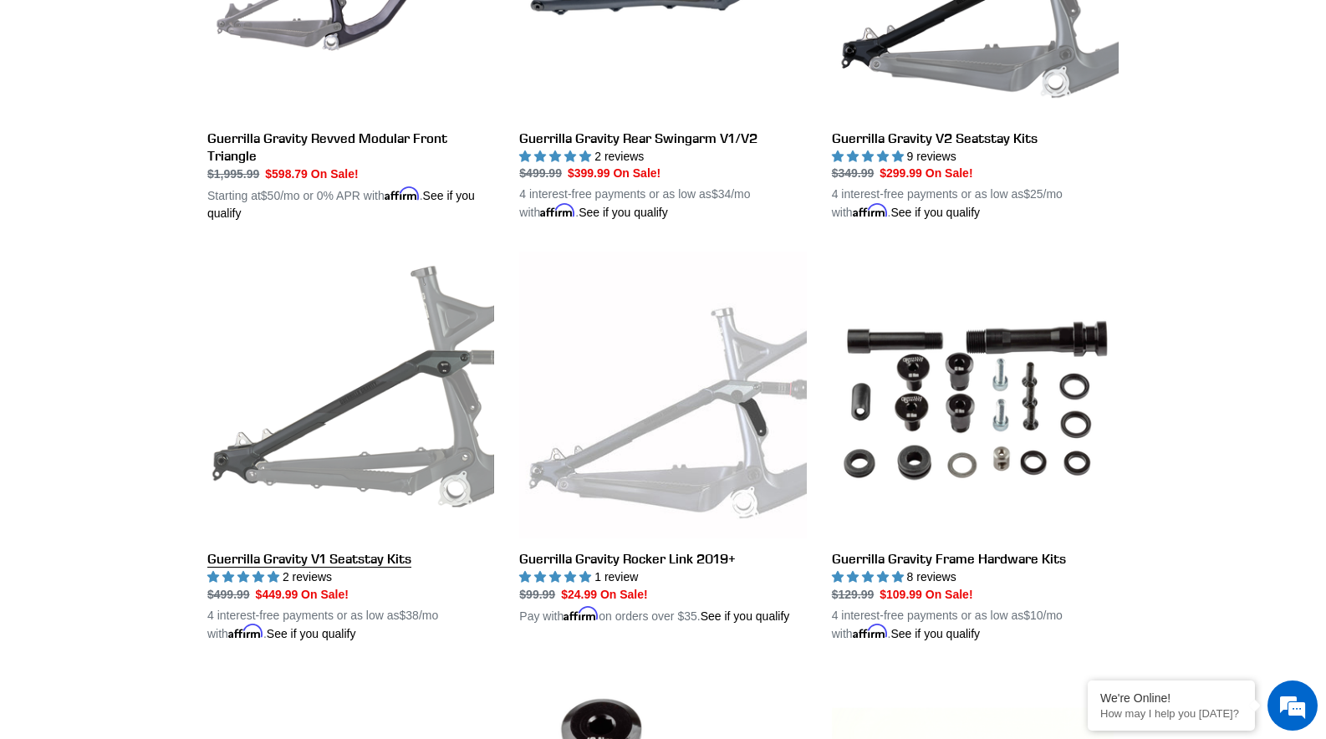
click at [328, 402] on link "Guerrilla Gravity V1 Seatstay Kits" at bounding box center [350, 447] width 287 height 391
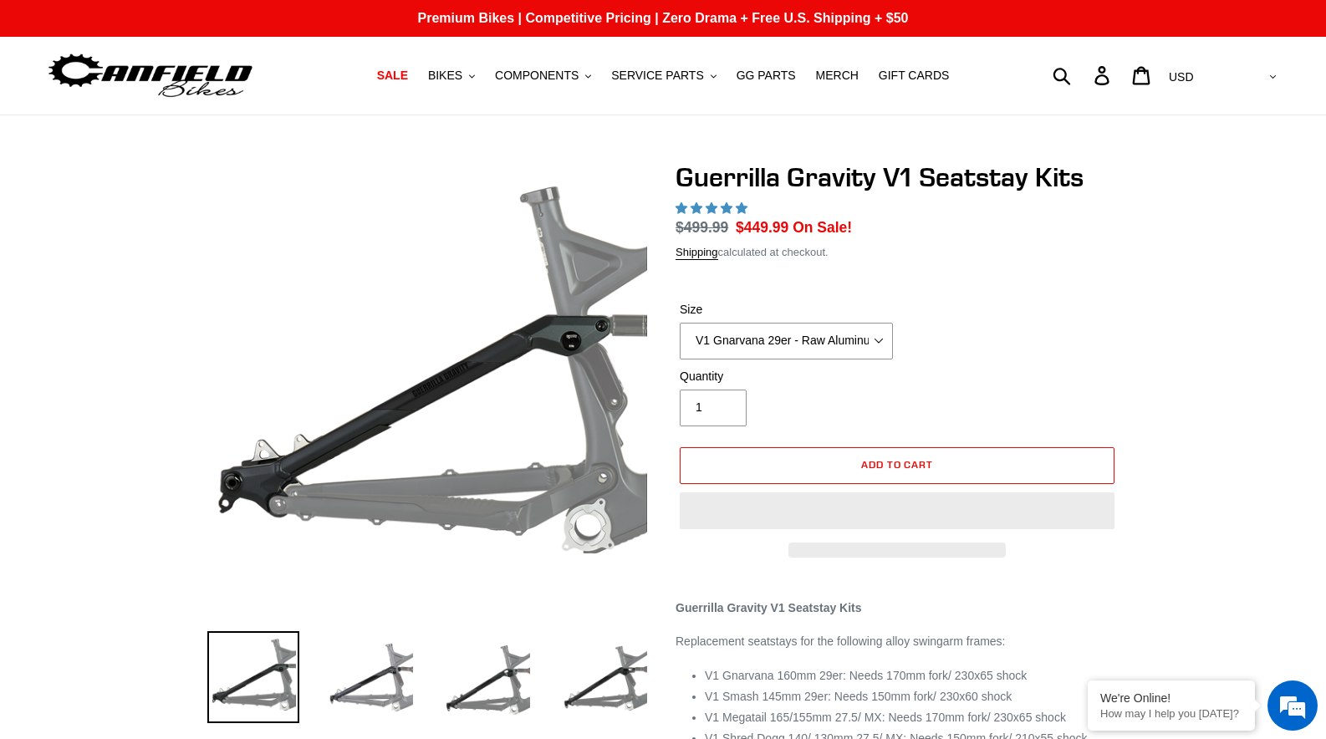
select select "highest-rating"
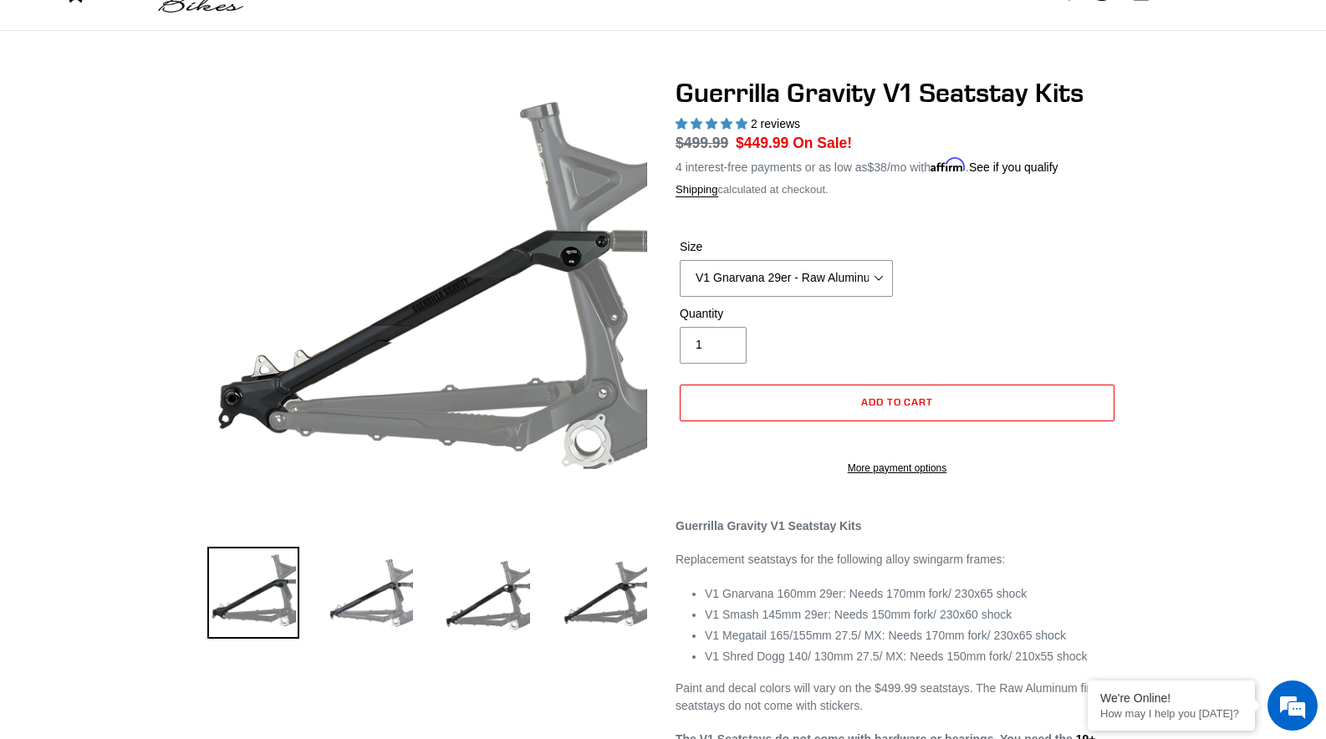
scroll to position [155, 0]
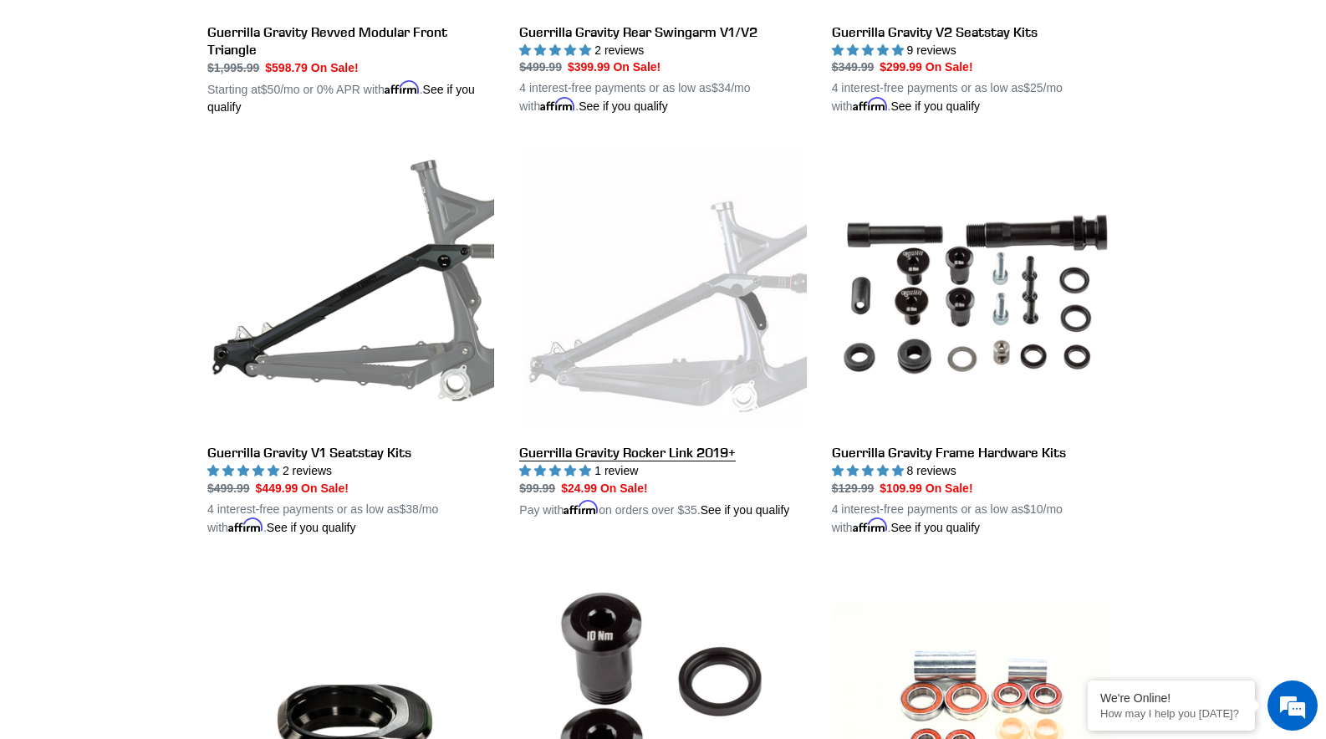
click at [693, 359] on link "Guerrilla Gravity Rocker Link 2019+" at bounding box center [662, 332] width 287 height 374
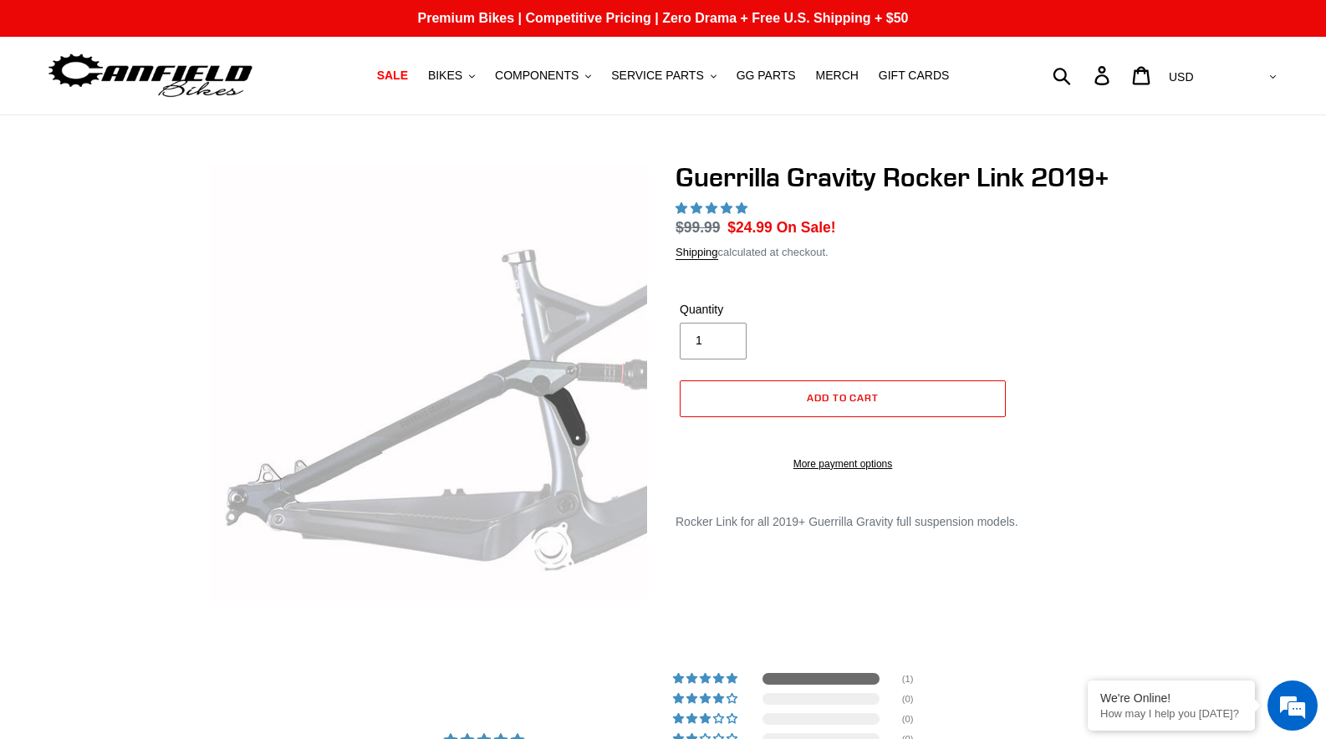
select select "highest-rating"
